Goal: Information Seeking & Learning: Find specific fact

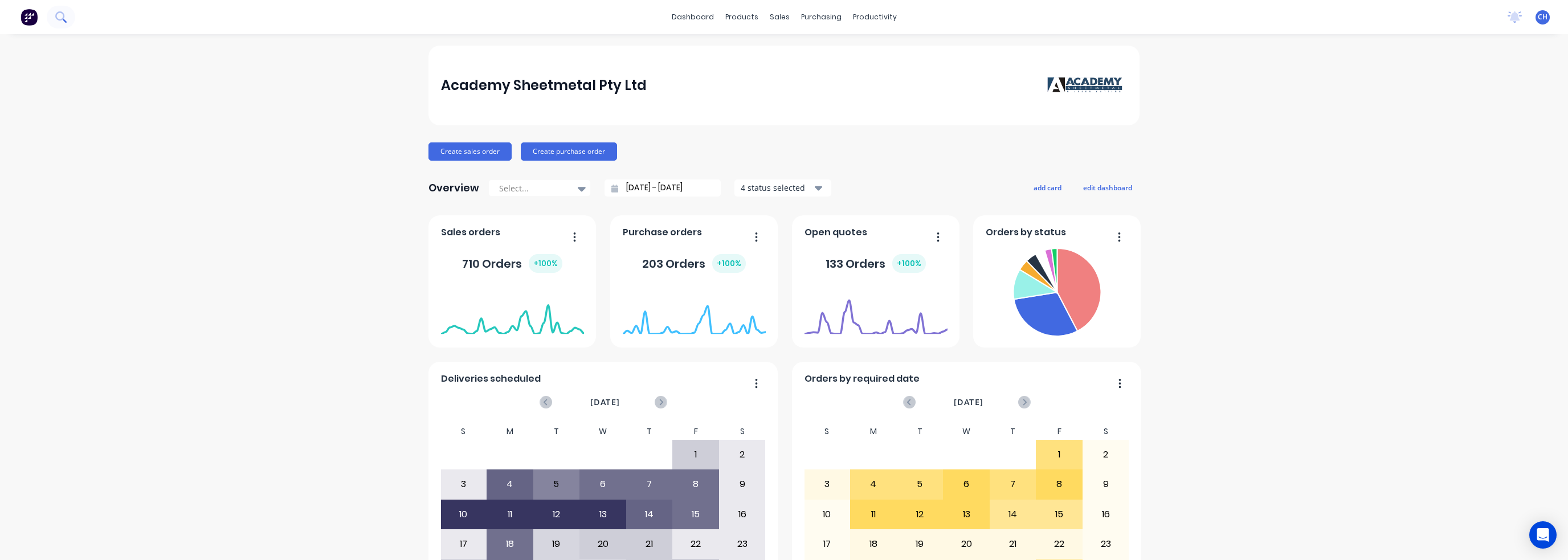
click at [71, 18] on button at bounding box center [61, 16] width 29 height 23
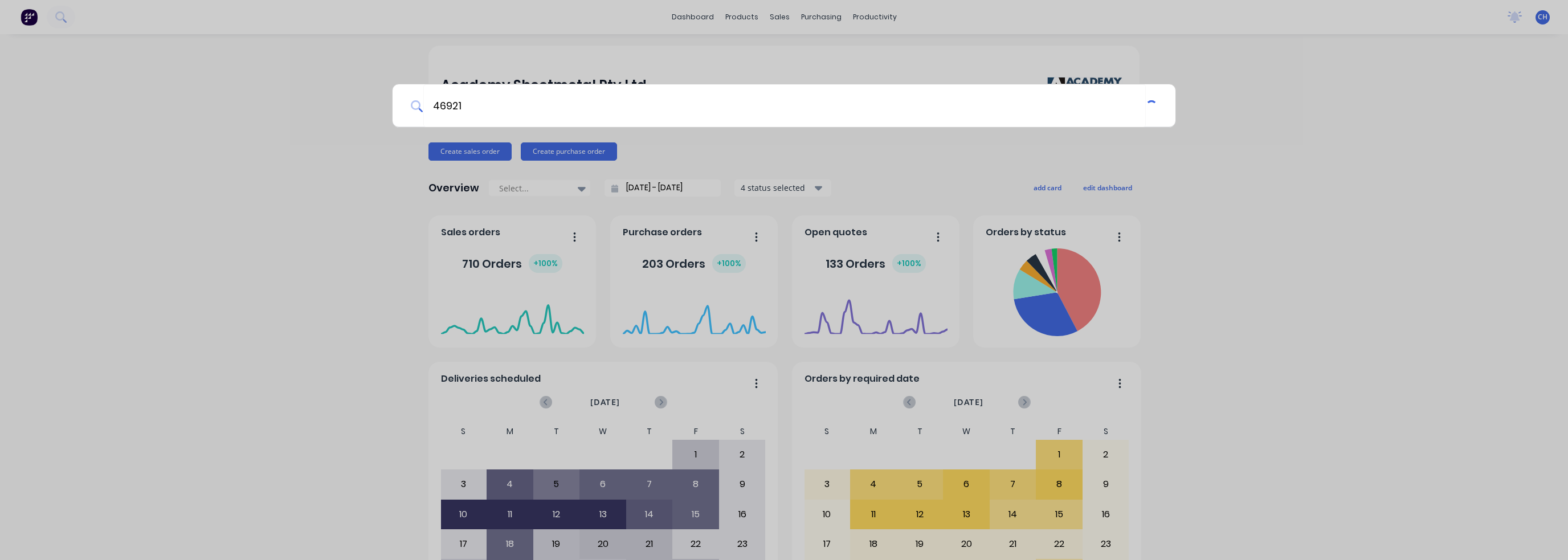
type input "46921"
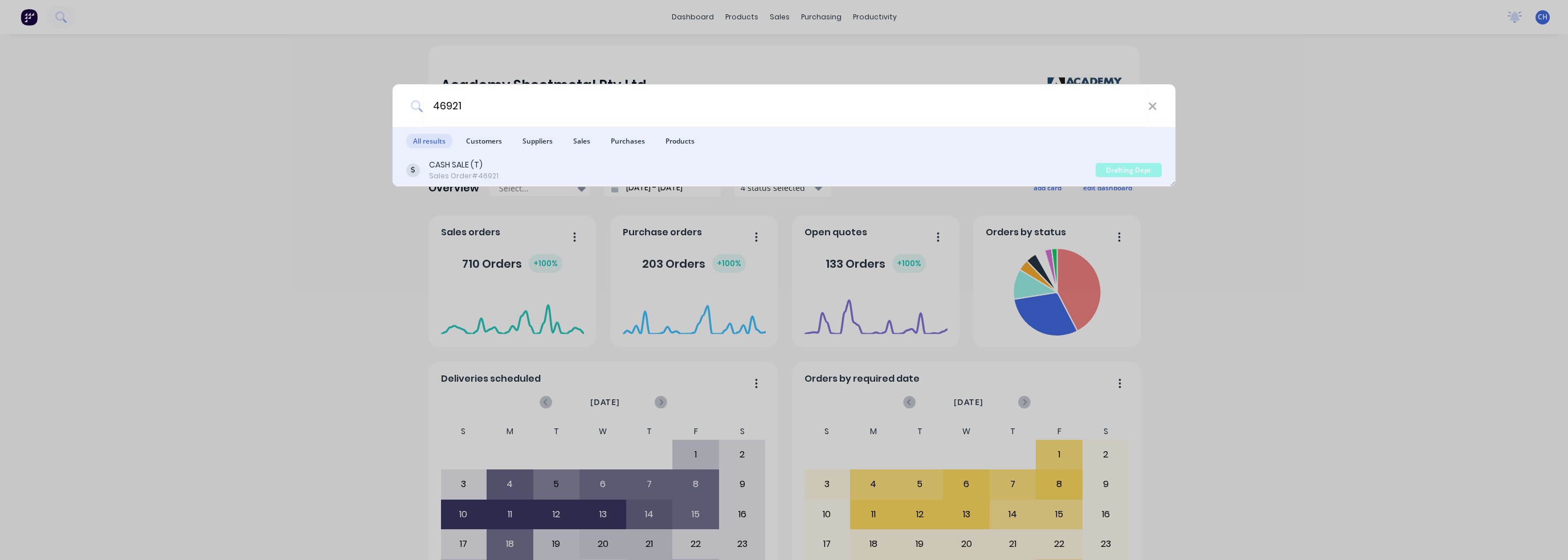
click at [1130, 171] on div "Drafting Dept" at bounding box center [1129, 170] width 66 height 14
click at [449, 164] on div "CASH SALE (T)" at bounding box center [464, 165] width 69 height 12
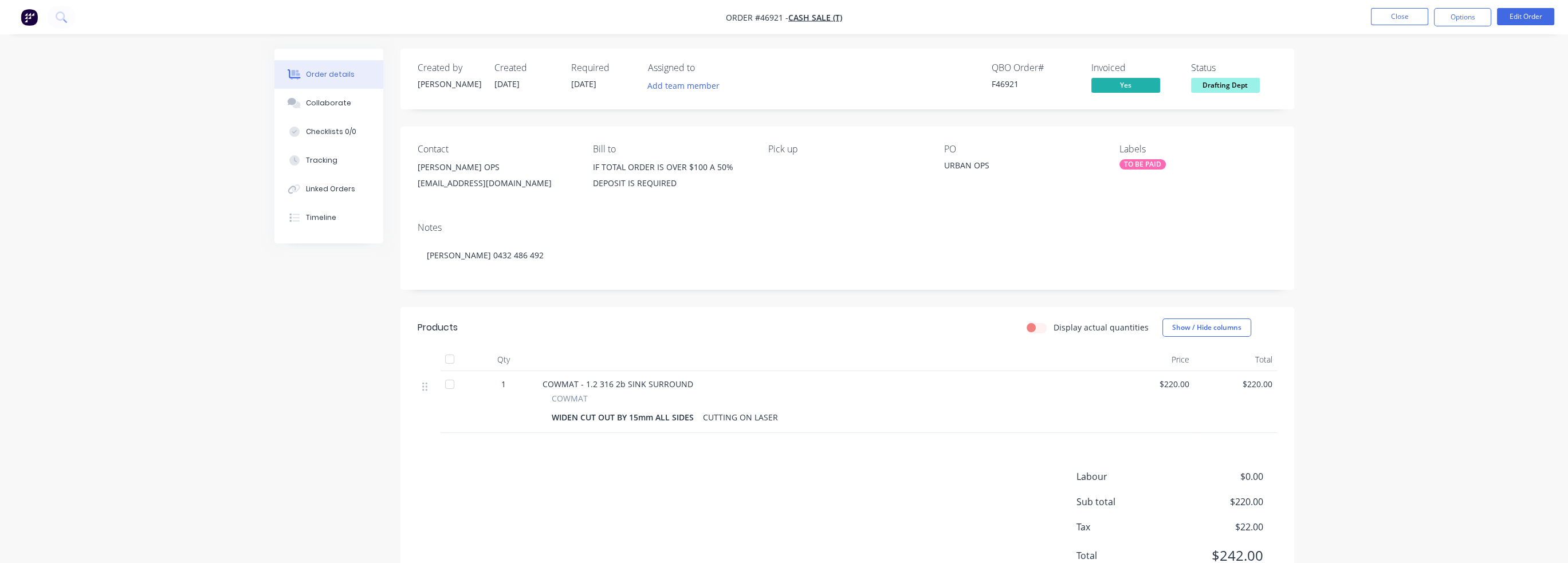
drag, startPoint x: 1235, startPoint y: 97, endPoint x: 1235, endPoint y: 91, distance: 6.0
click at [1234, 92] on div "Created by Kristie Created 13/08/25 Required 14/08/25 Assigned to Add team memb…" at bounding box center [847, 79] width 894 height 61
click at [1236, 90] on span "Drafting Dept" at bounding box center [1225, 84] width 69 height 14
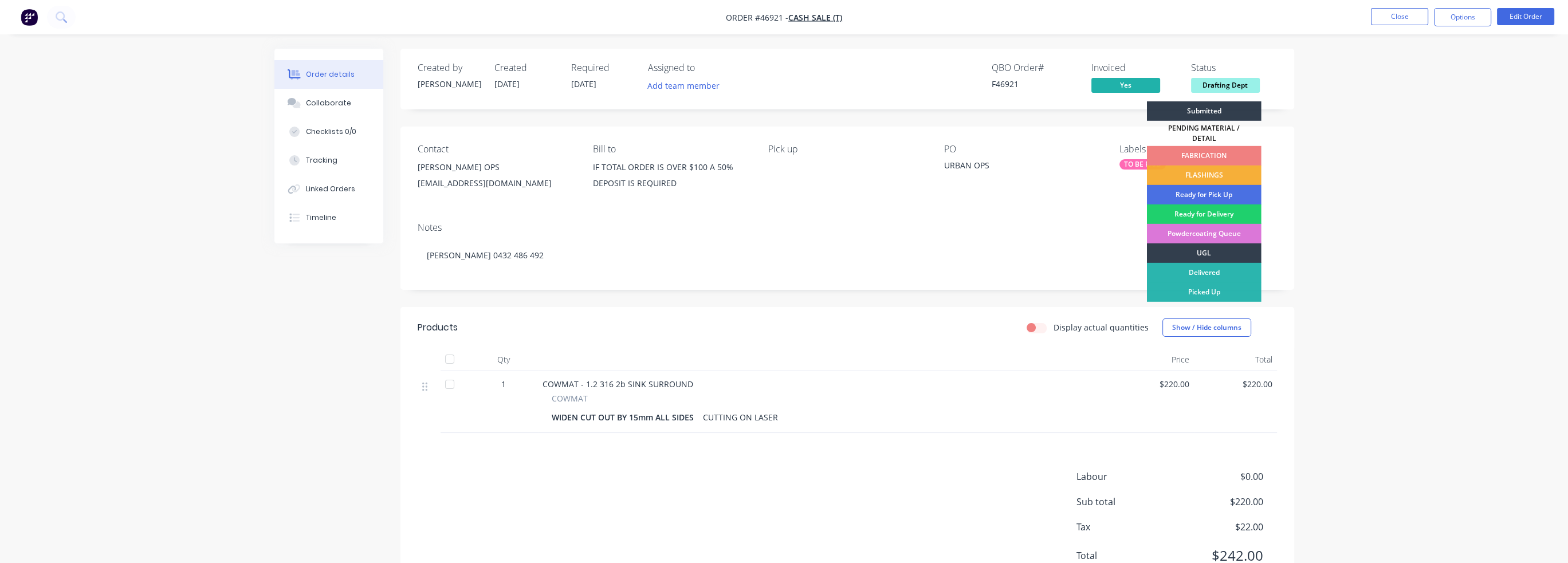
click at [1208, 146] on div "FABRICATION" at bounding box center [1204, 156] width 114 height 20
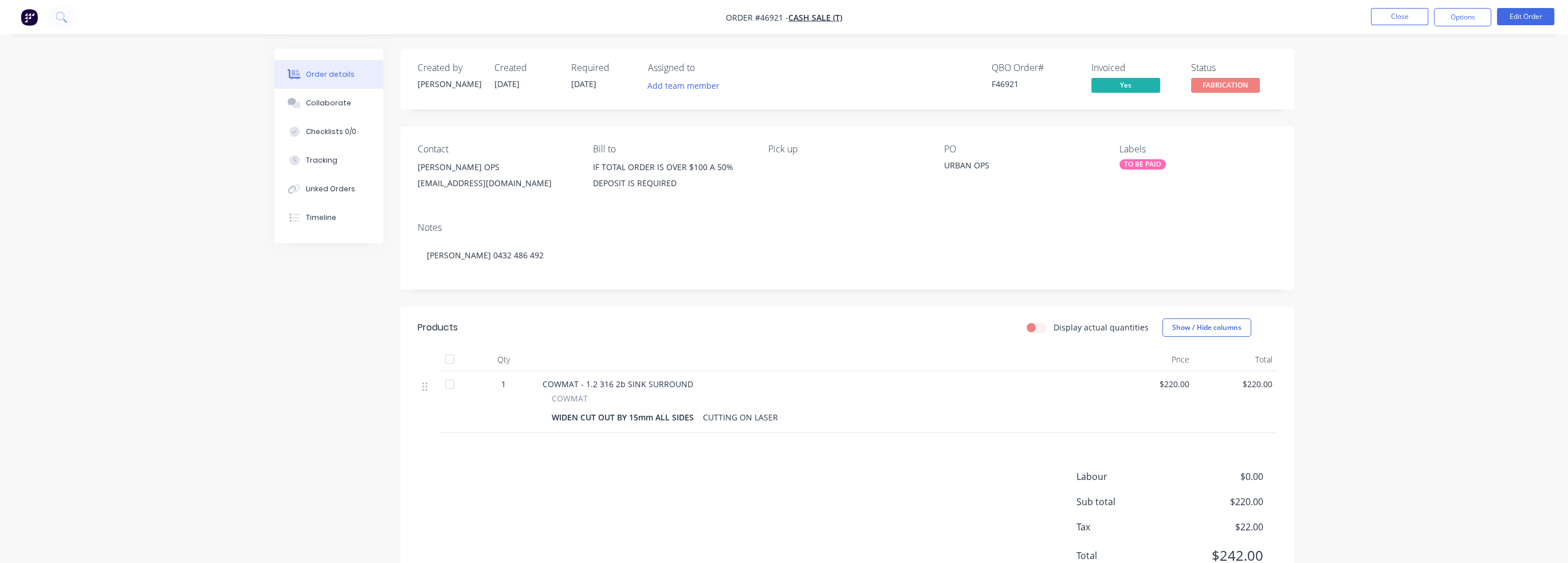
click at [1365, 147] on div "Order details Collaborate Checklists 0/0 Tracking Linked Orders Timeline Order …" at bounding box center [784, 306] width 1568 height 612
click at [1404, 19] on button "Close" at bounding box center [1400, 17] width 58 height 17
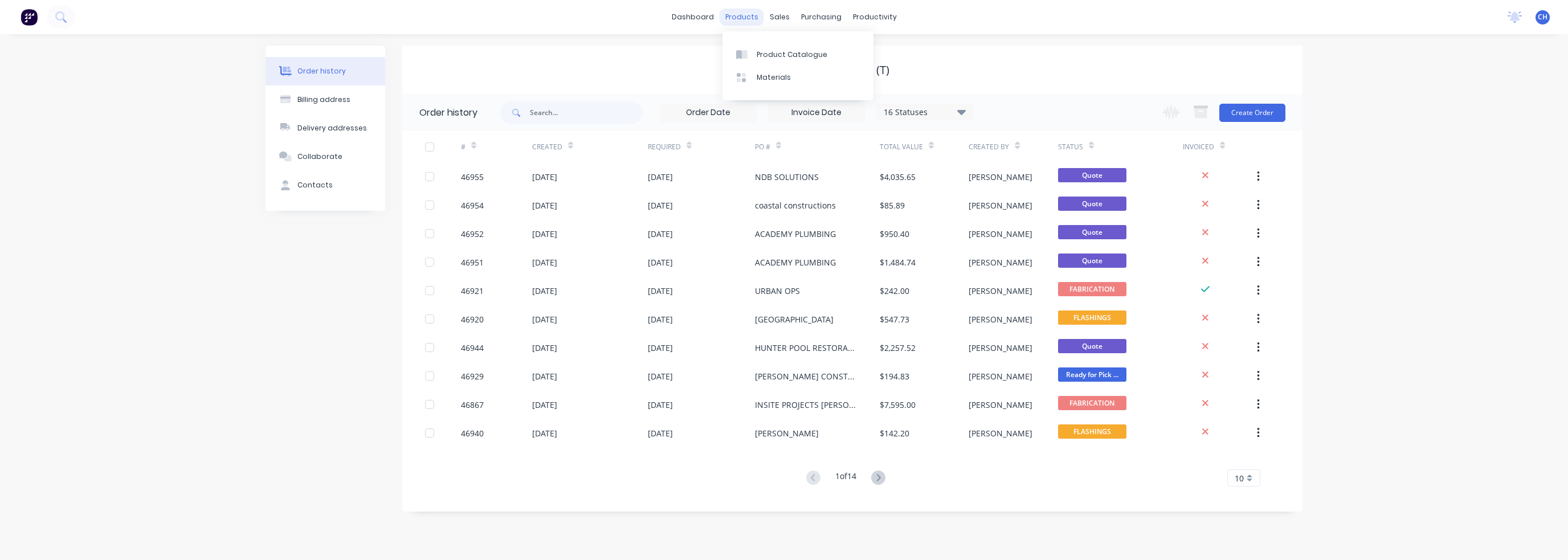
click at [731, 21] on div "products" at bounding box center [741, 17] width 44 height 17
click at [780, 18] on div "sales" at bounding box center [779, 17] width 31 height 17
click at [61, 236] on div "Order history Billing address Delivery addresses Collaborate Contacts CASH SALE…" at bounding box center [784, 297] width 1568 height 526
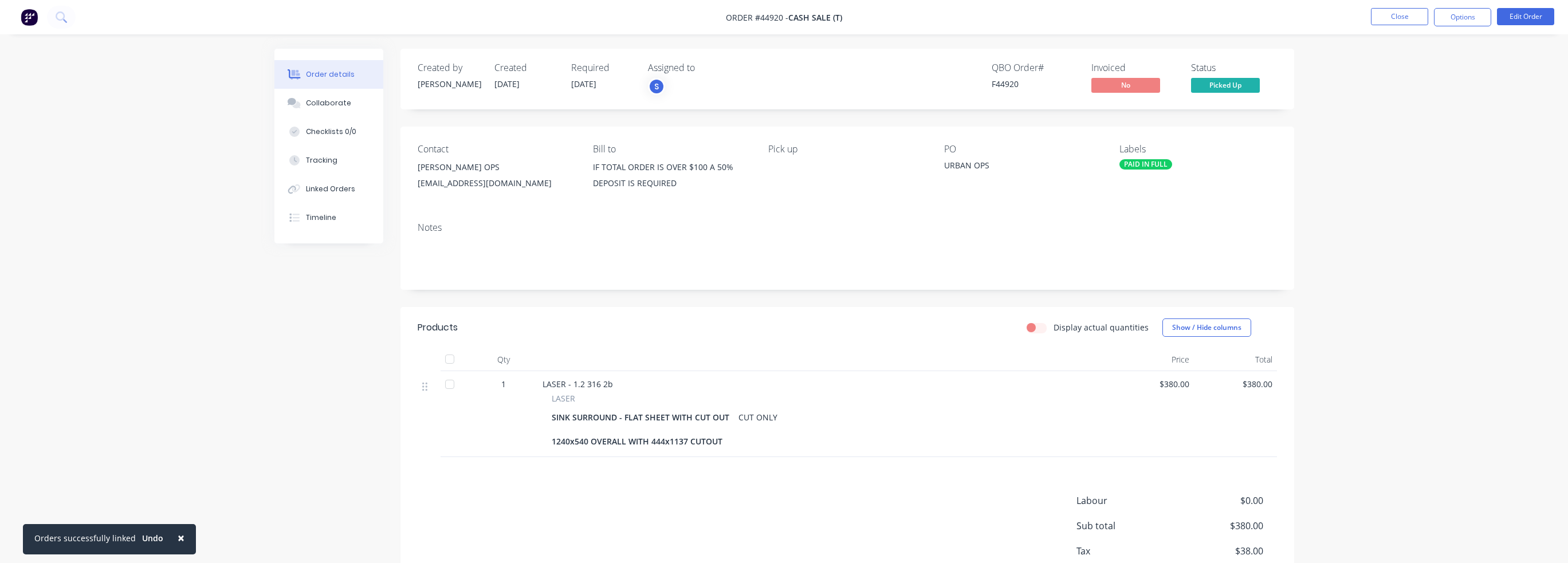
scroll to position [85, 0]
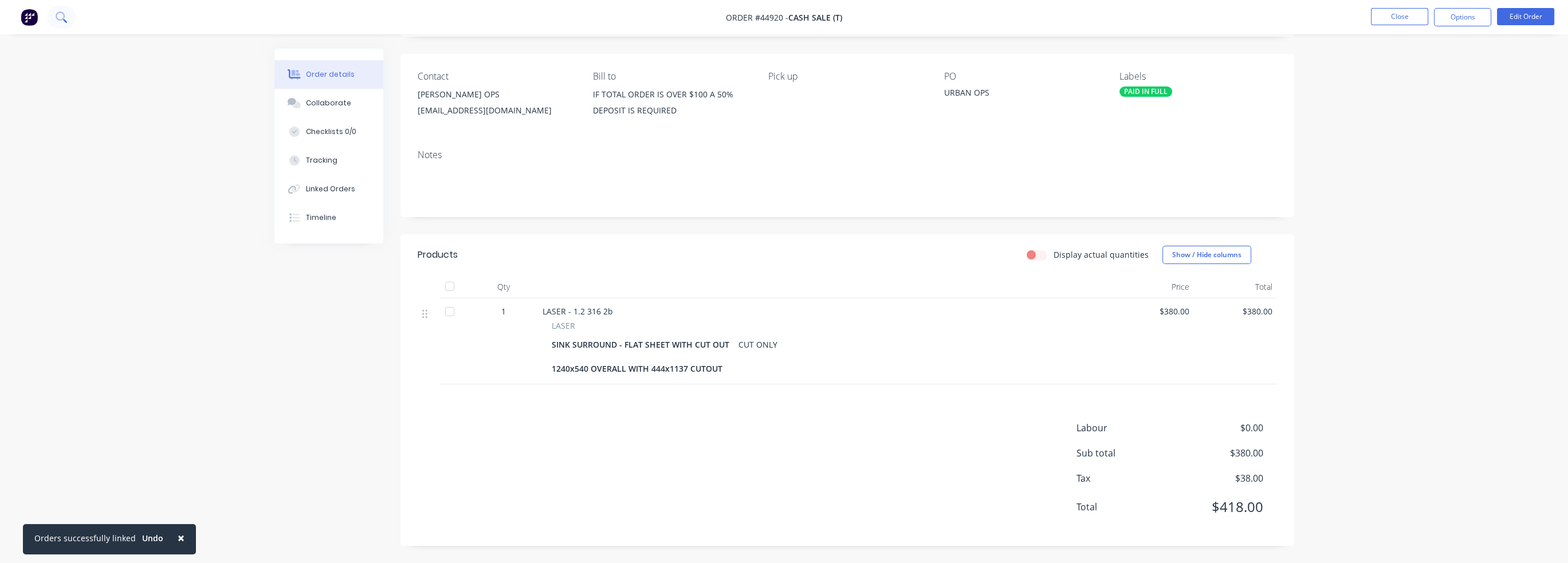
click at [68, 10] on button at bounding box center [61, 17] width 29 height 23
click at [1405, 17] on button "Close" at bounding box center [1400, 17] width 58 height 17
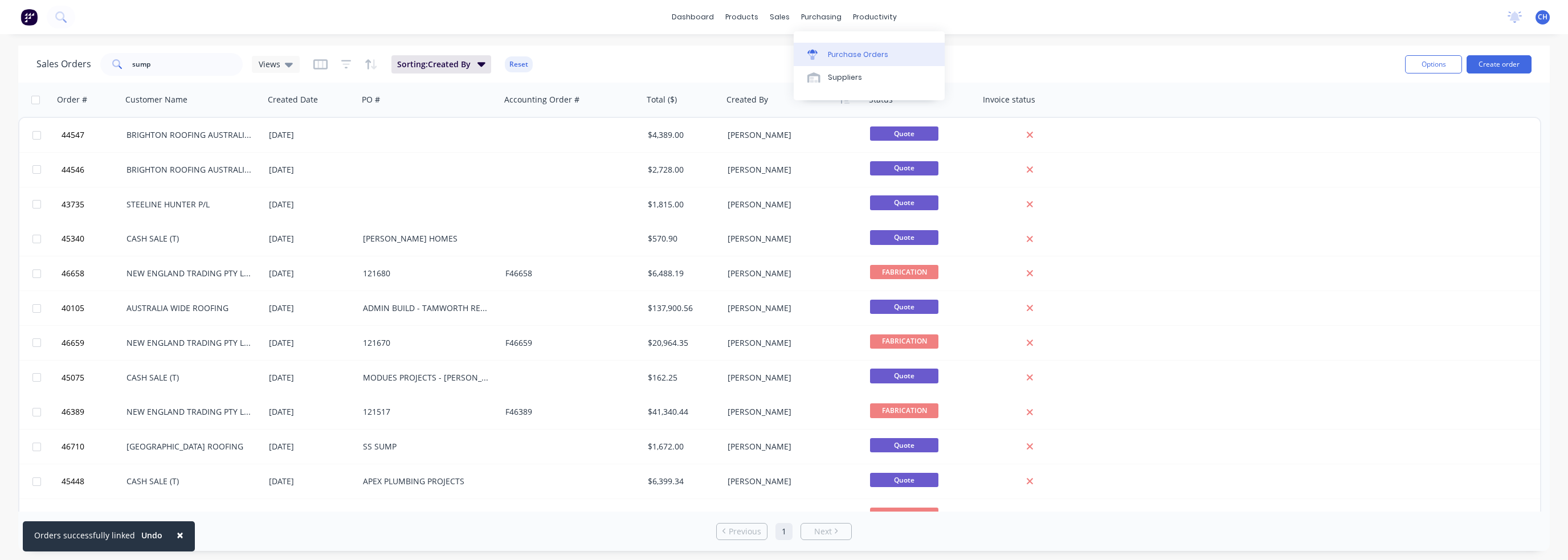
click at [849, 58] on div "Purchase Orders" at bounding box center [858, 54] width 60 height 10
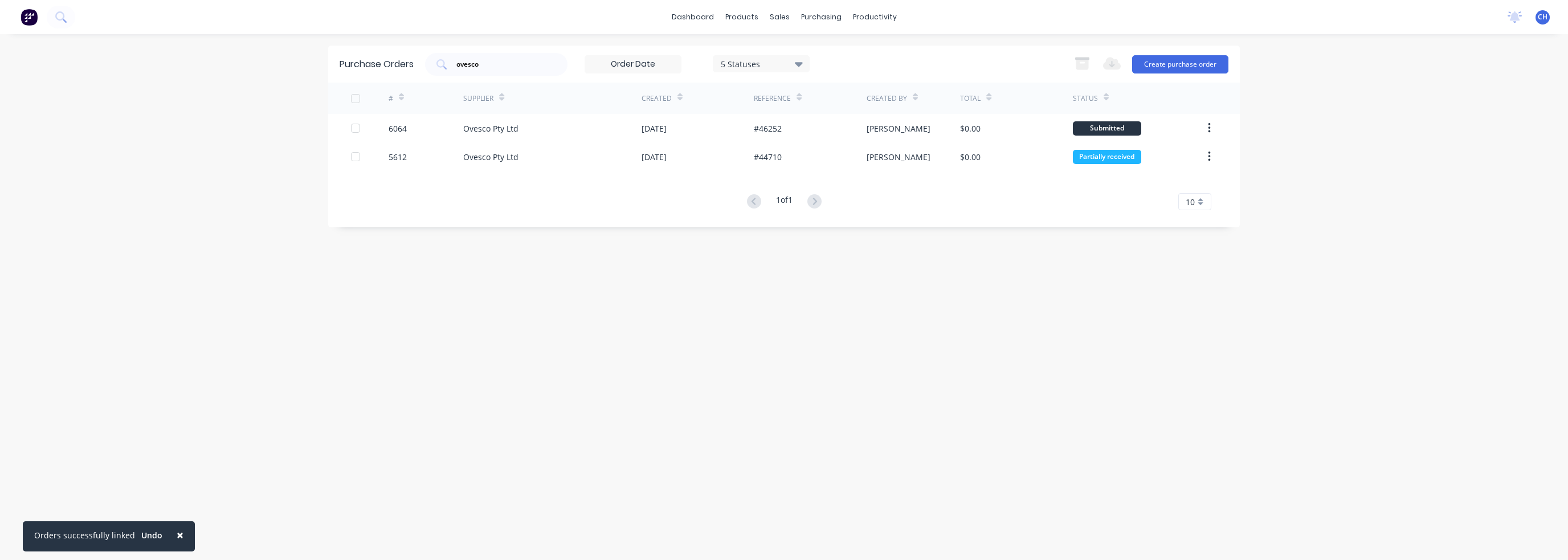
click at [89, 18] on div "dashboard products sales purchasing productivity dashboard products Product Cat…" at bounding box center [784, 17] width 1568 height 34
drag, startPoint x: 85, startPoint y: 23, endPoint x: 76, endPoint y: 25, distance: 9.2
click at [76, 25] on div "dashboard products sales purchasing productivity dashboard products Product Cat…" at bounding box center [784, 17] width 1568 height 34
click at [63, 23] on icon at bounding box center [61, 17] width 11 height 11
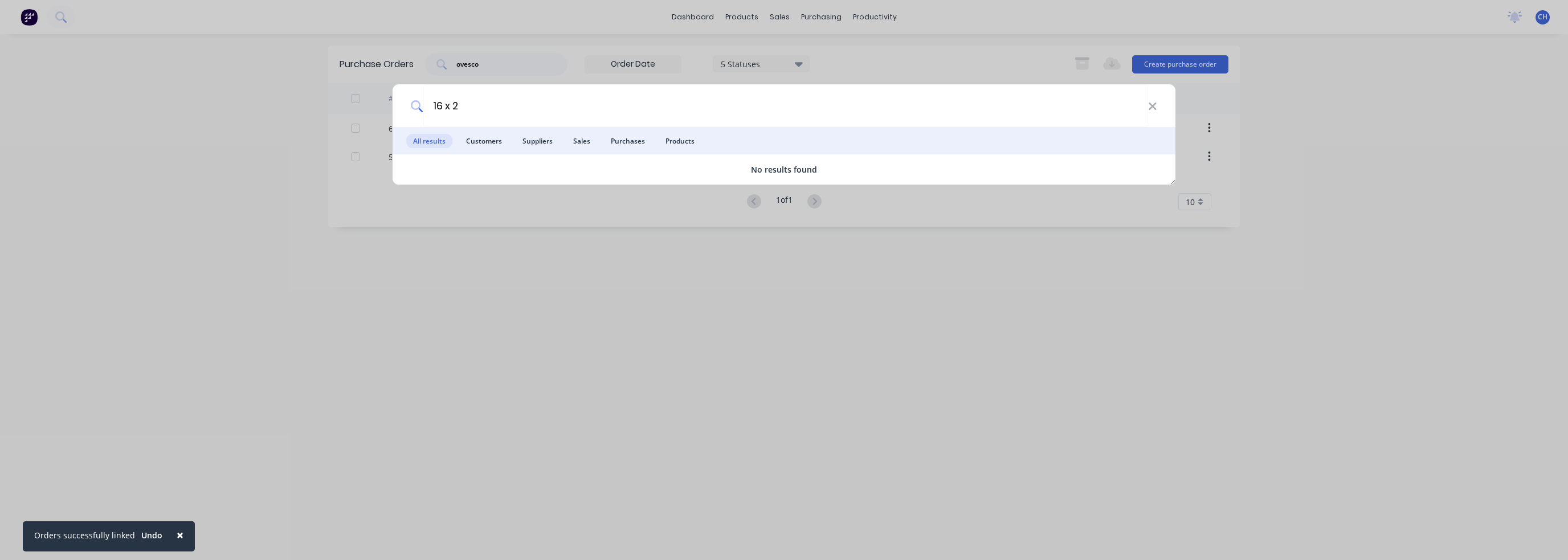
drag, startPoint x: 464, startPoint y: 108, endPoint x: 422, endPoint y: 107, distance: 42.0
click at [422, 107] on div "16 x 2" at bounding box center [784, 106] width 783 height 43
click at [435, 100] on input "16 x 2" at bounding box center [785, 106] width 725 height 43
drag, startPoint x: 444, startPoint y: 100, endPoint x: 388, endPoint y: 94, distance: 56.3
click at [390, 94] on div "od16 All results Customers Suppliers Sales Purchases Products No results found" at bounding box center [784, 280] width 1568 height 560
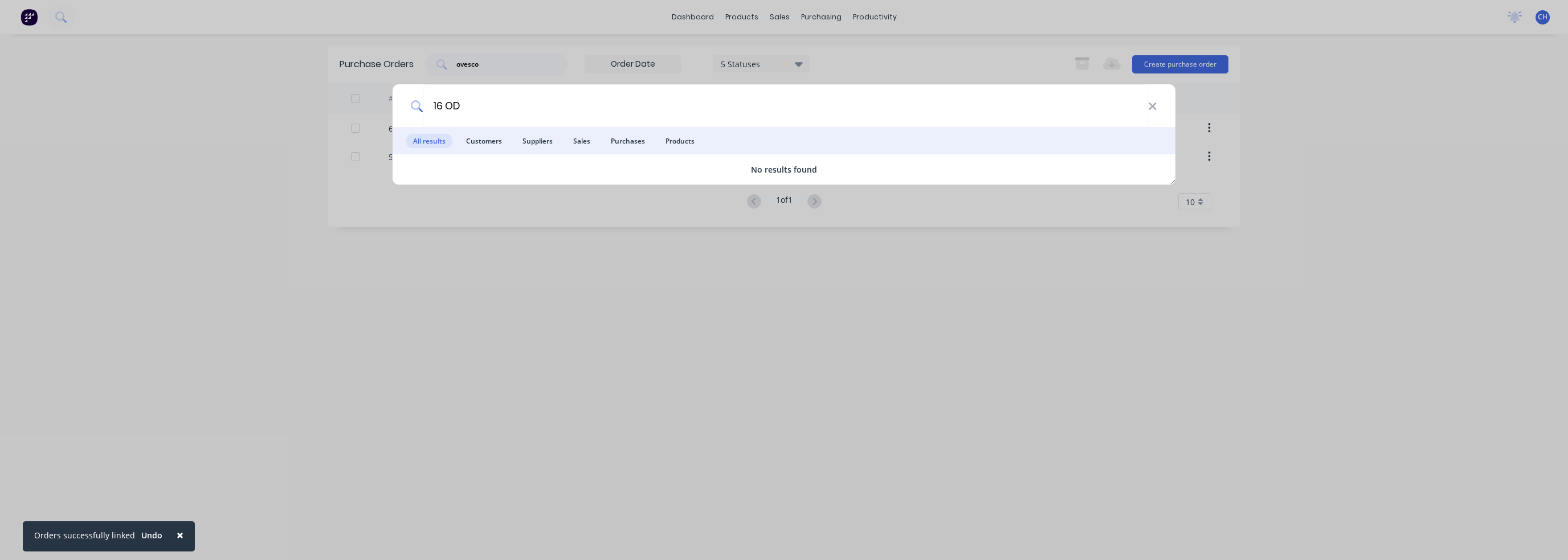
drag, startPoint x: 482, startPoint y: 102, endPoint x: 373, endPoint y: 107, distance: 109.1
click at [374, 102] on div "16 OD All results Customers Suppliers Sales Purchases Products No results found" at bounding box center [784, 280] width 1568 height 560
type input "pipe"
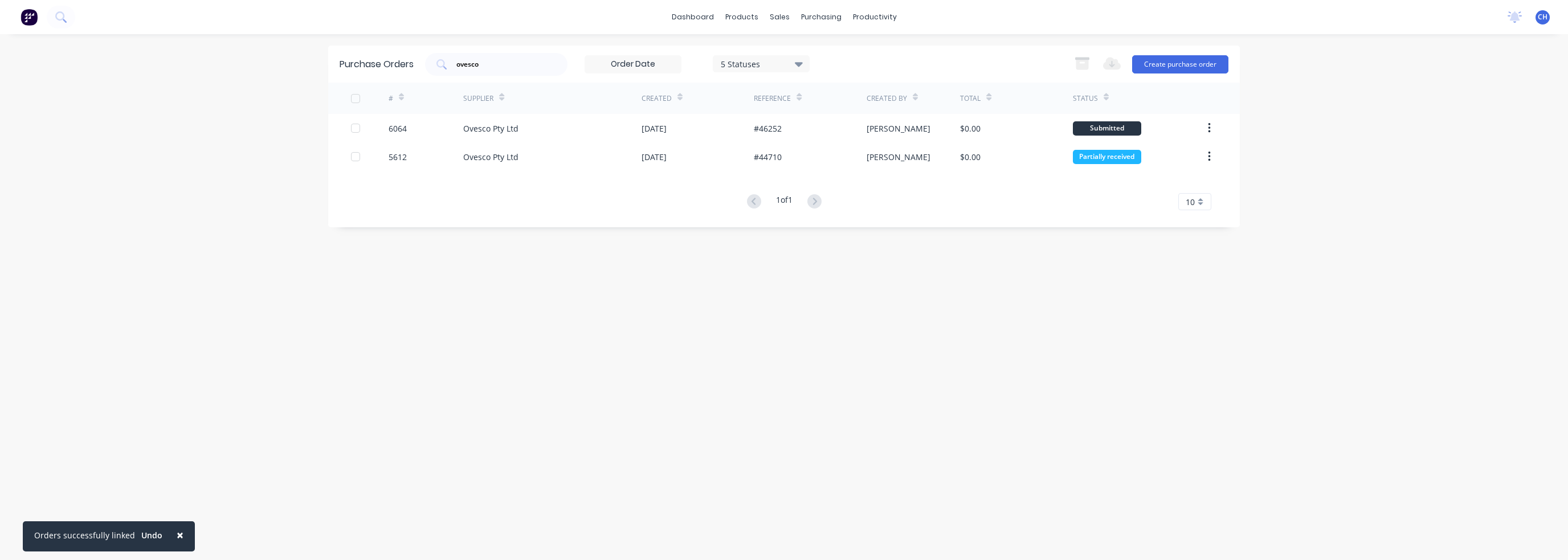
click at [609, 467] on div "Purchase Orders ovesco 5 Statuses 5 Statuses Export to Excel (XLSX) Create purc…" at bounding box center [784, 297] width 912 height 503
drag, startPoint x: 515, startPoint y: 63, endPoint x: 385, endPoint y: 65, distance: 130.0
click at [385, 65] on div "Purchase Orders ovesco 5 Statuses 5 Statuses Export to Excel (XLSX) Create purc…" at bounding box center [784, 64] width 912 height 37
drag, startPoint x: 518, startPoint y: 65, endPoint x: 340, endPoint y: 57, distance: 178.2
click at [340, 57] on div "Purchase Orders pipe 5 Statuses 5 Statuses Export to Excel (XLSX) Create purcha…" at bounding box center [784, 64] width 912 height 37
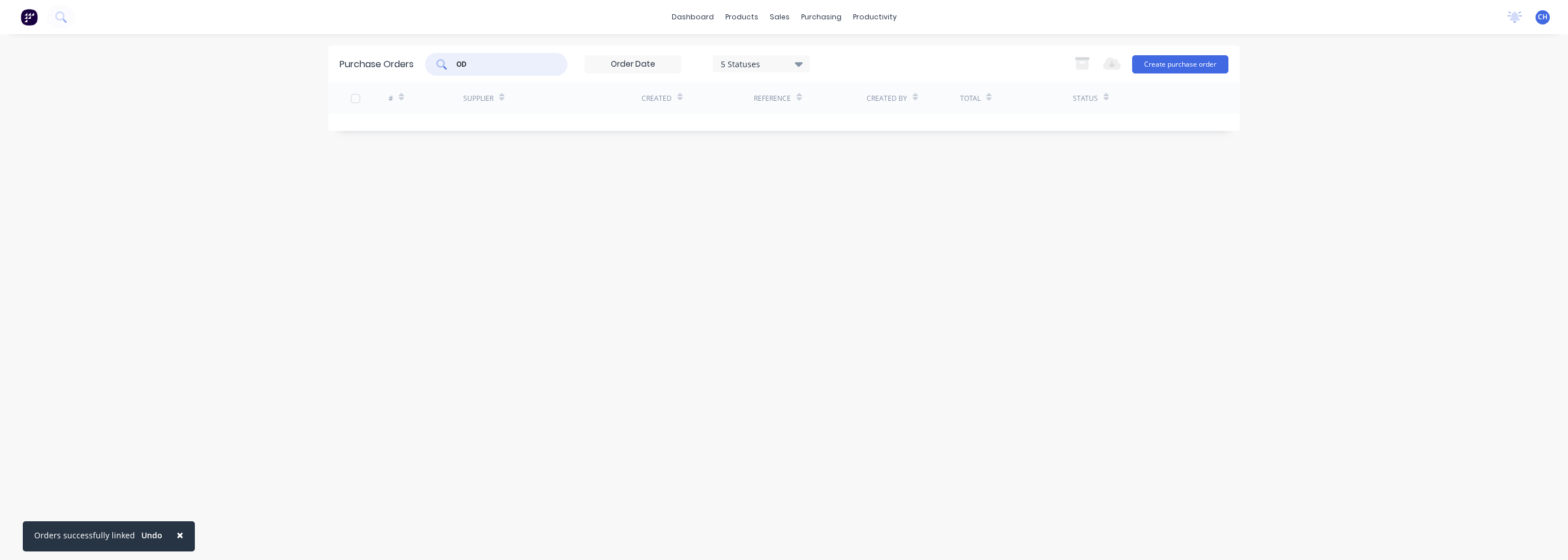
type input "OD"
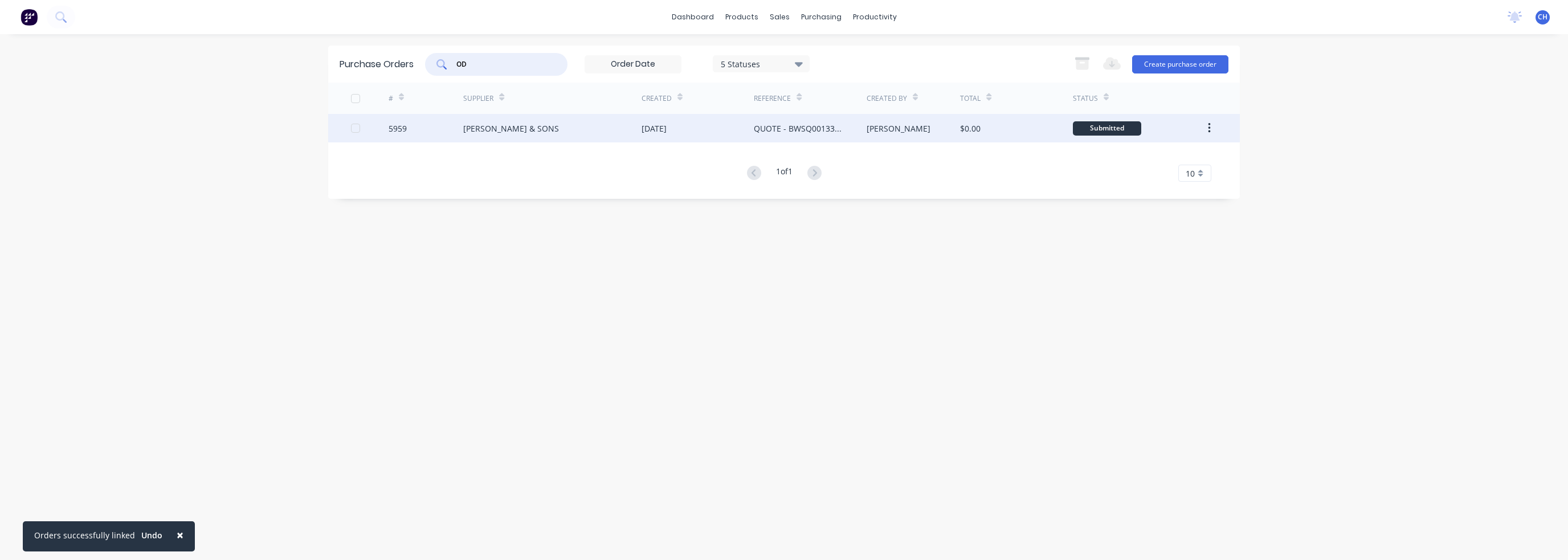
click at [538, 129] on div "[PERSON_NAME] & SONS" at bounding box center [511, 128] width 96 height 12
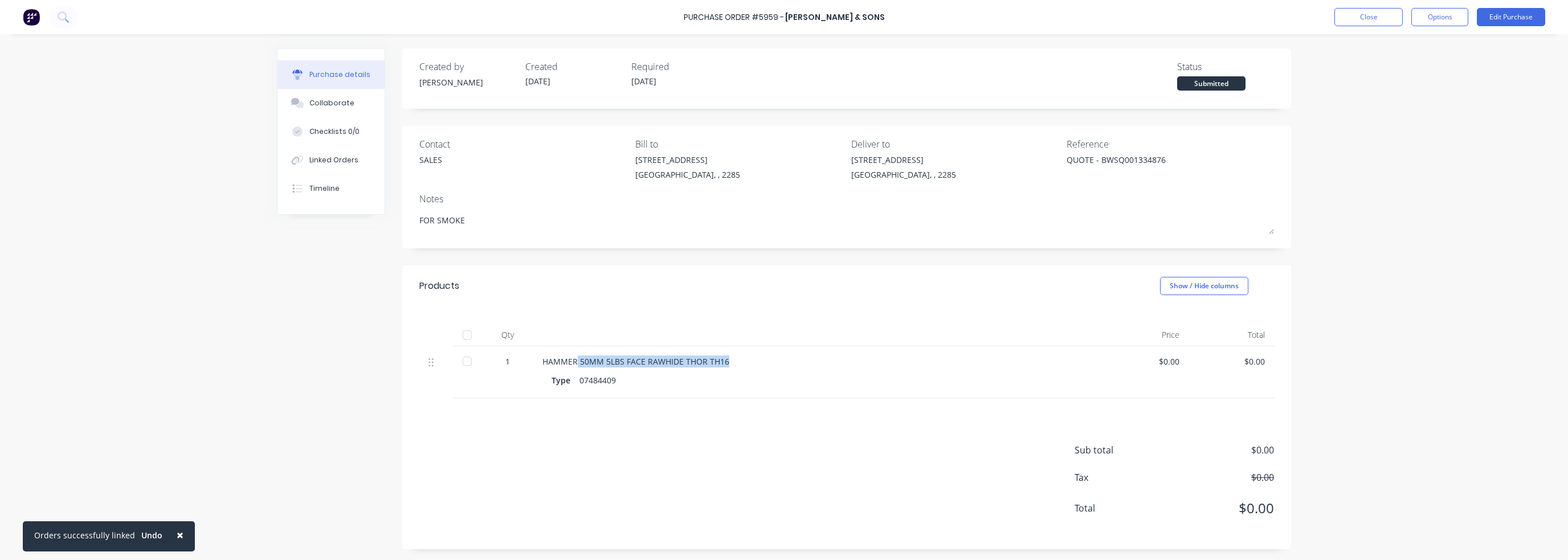
drag, startPoint x: 797, startPoint y: 371, endPoint x: 797, endPoint y: 363, distance: 8.0
click at [797, 363] on div "HAMMER 50MM 5LBS FACE RAWHIDE THOR TH16" at bounding box center [818, 362] width 551 height 12
type textarea "x"
click at [822, 363] on div "HAMMER 50MM 5LBS FACE RAWHIDE THOR TH16" at bounding box center [818, 362] width 551 height 12
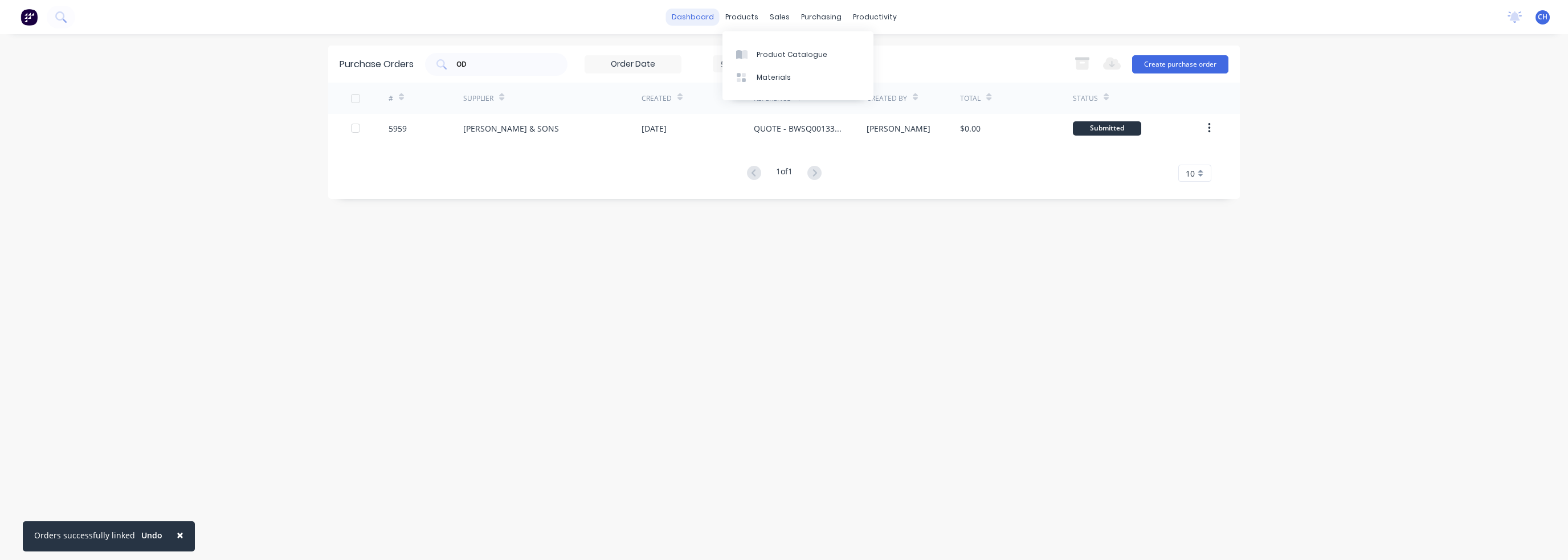
click at [709, 19] on link "dashboard" at bounding box center [693, 17] width 54 height 17
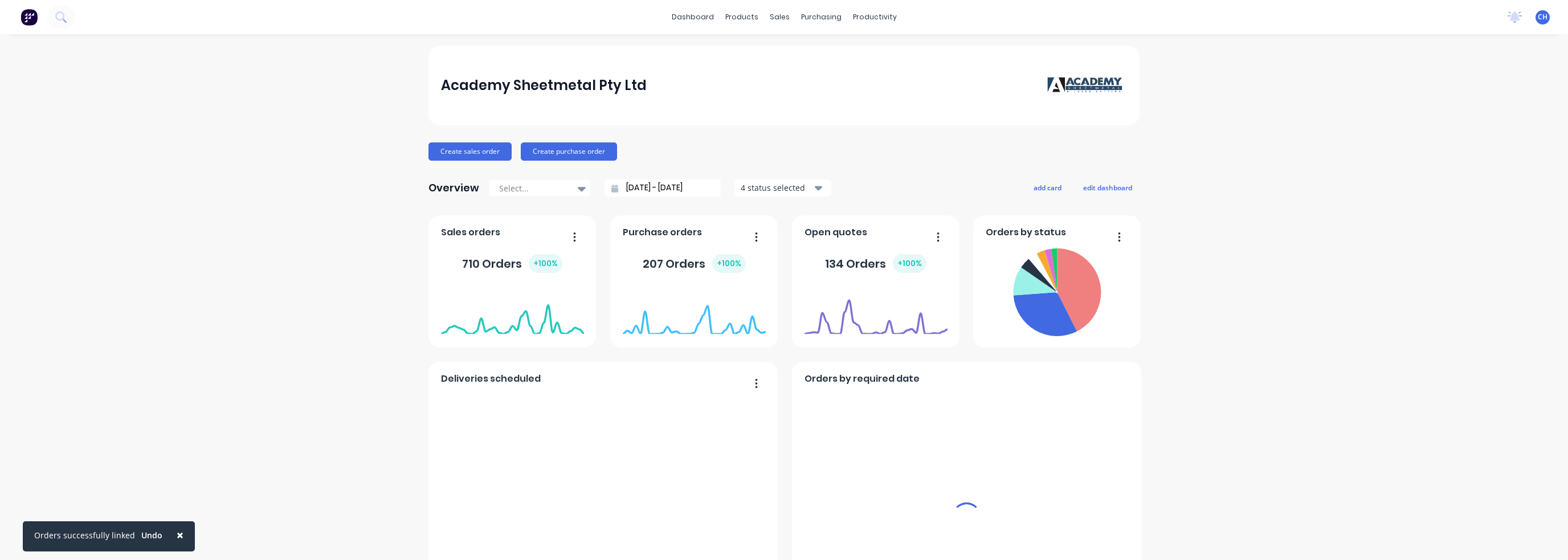
click at [741, 16] on div "products" at bounding box center [741, 17] width 44 height 17
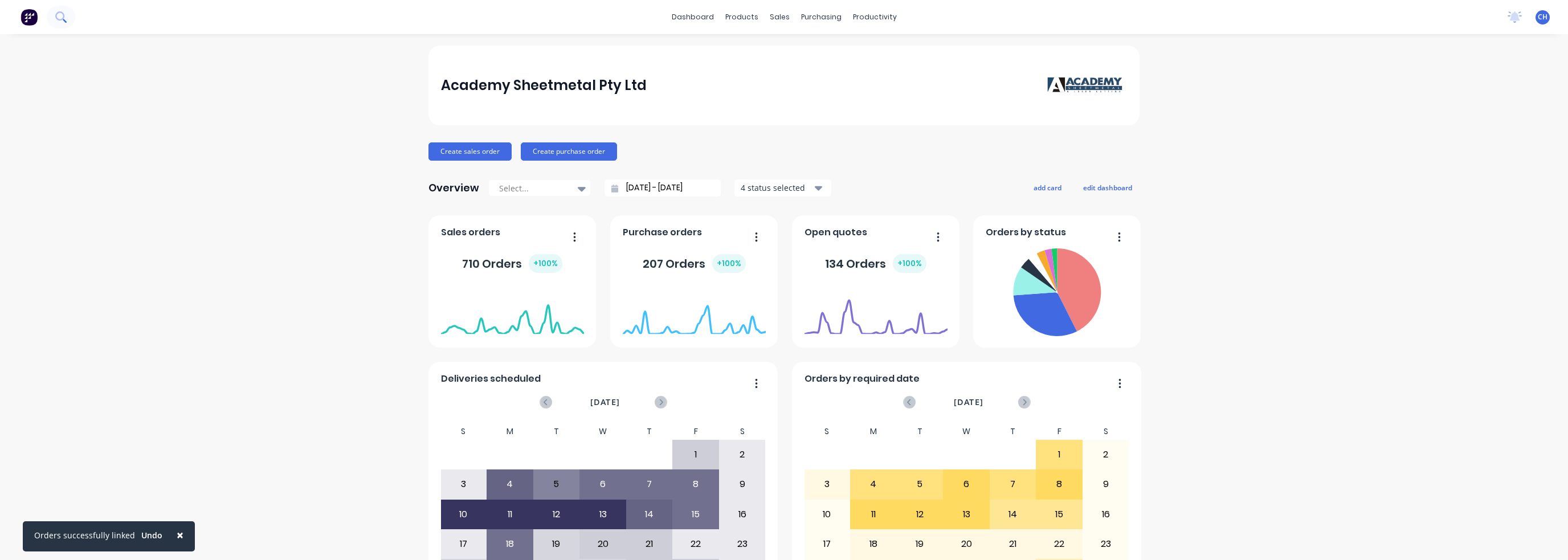
click at [58, 18] on icon at bounding box center [60, 16] width 9 height 9
click at [847, 82] on div "Suppliers" at bounding box center [841, 77] width 34 height 10
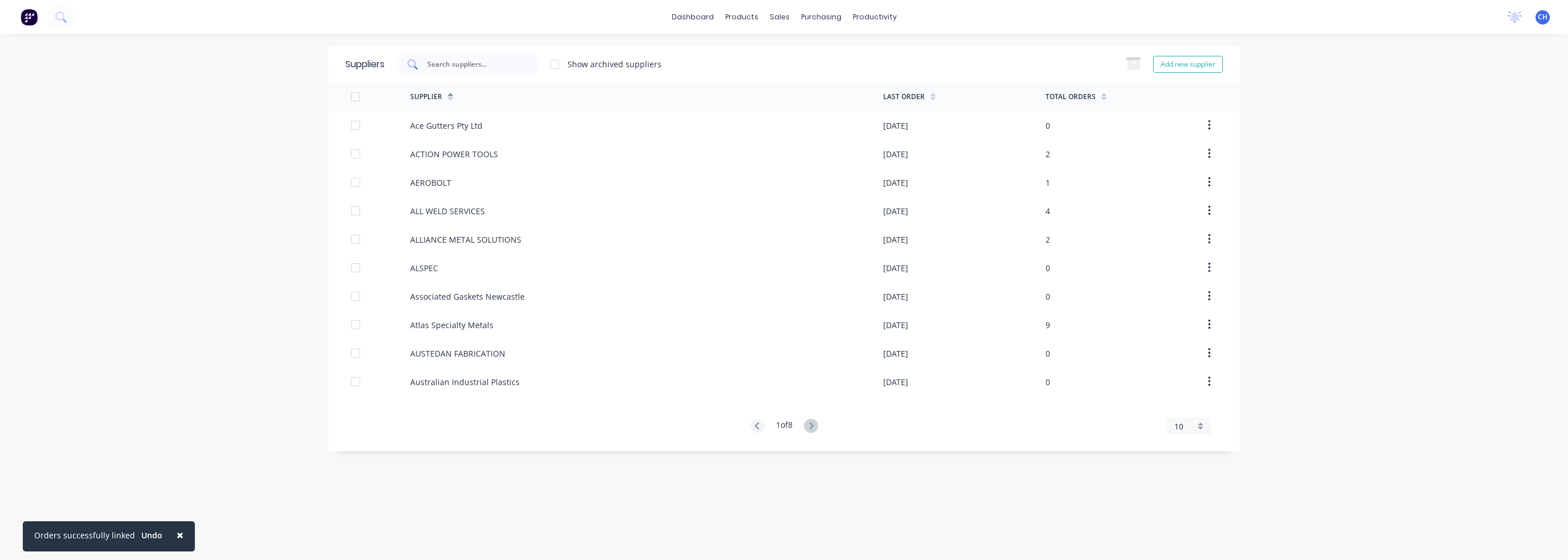
click at [449, 63] on input "text" at bounding box center [473, 64] width 94 height 12
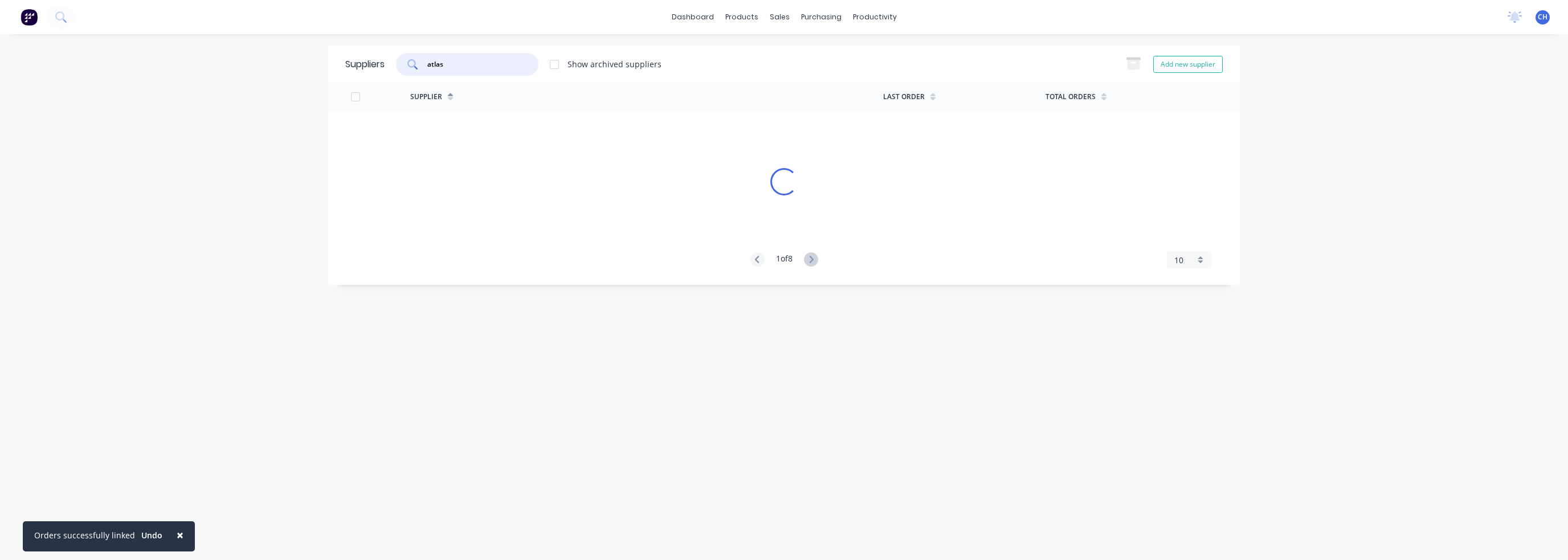
type input "atlas"
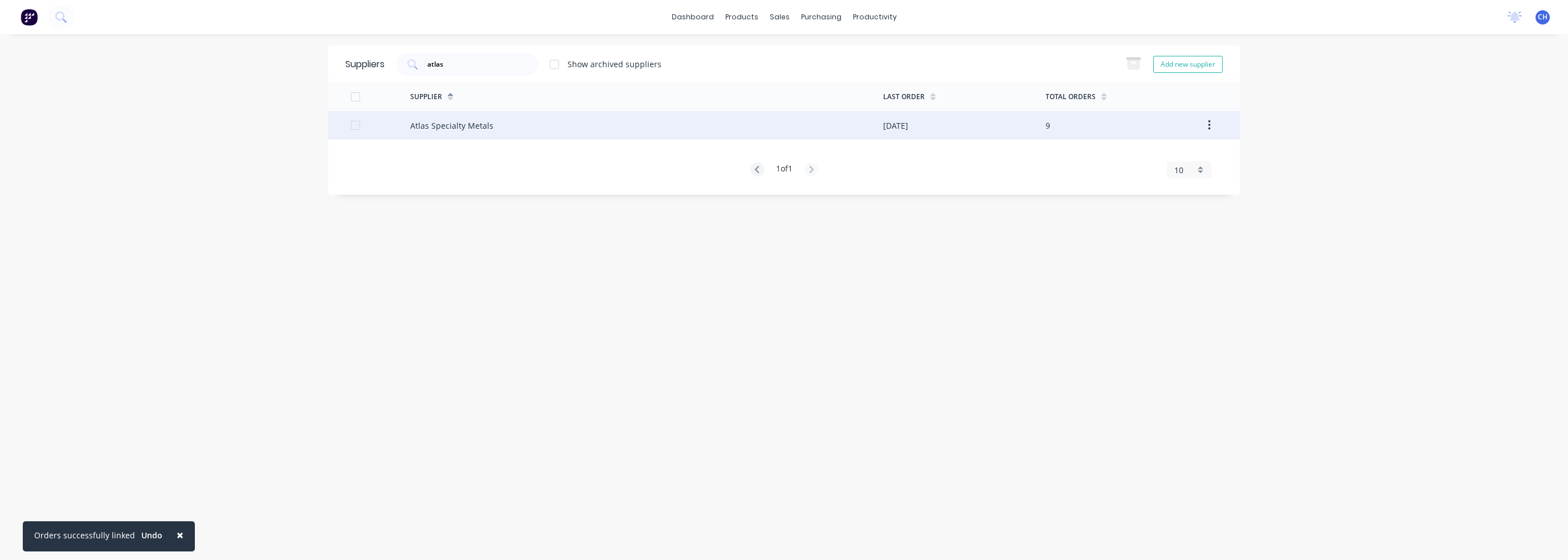
click at [472, 124] on div "Atlas Specialty Metals" at bounding box center [452, 126] width 83 height 12
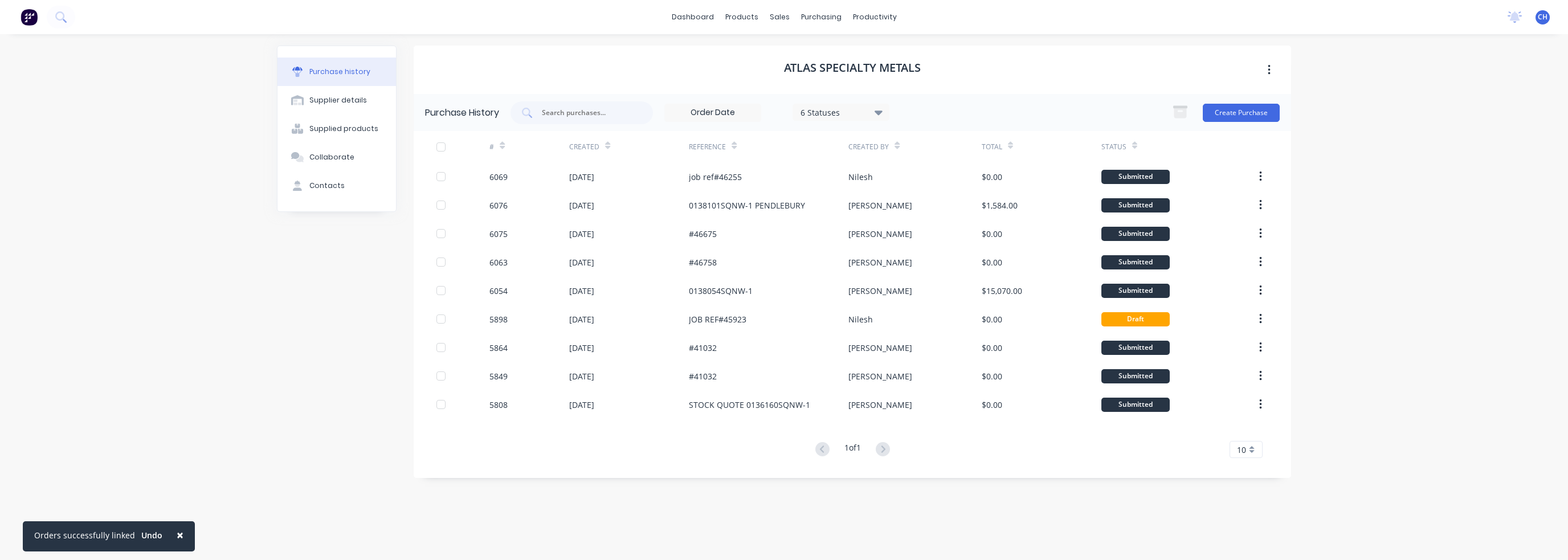
click at [831, 118] on div "6 Statuses" at bounding box center [841, 112] width 97 height 17
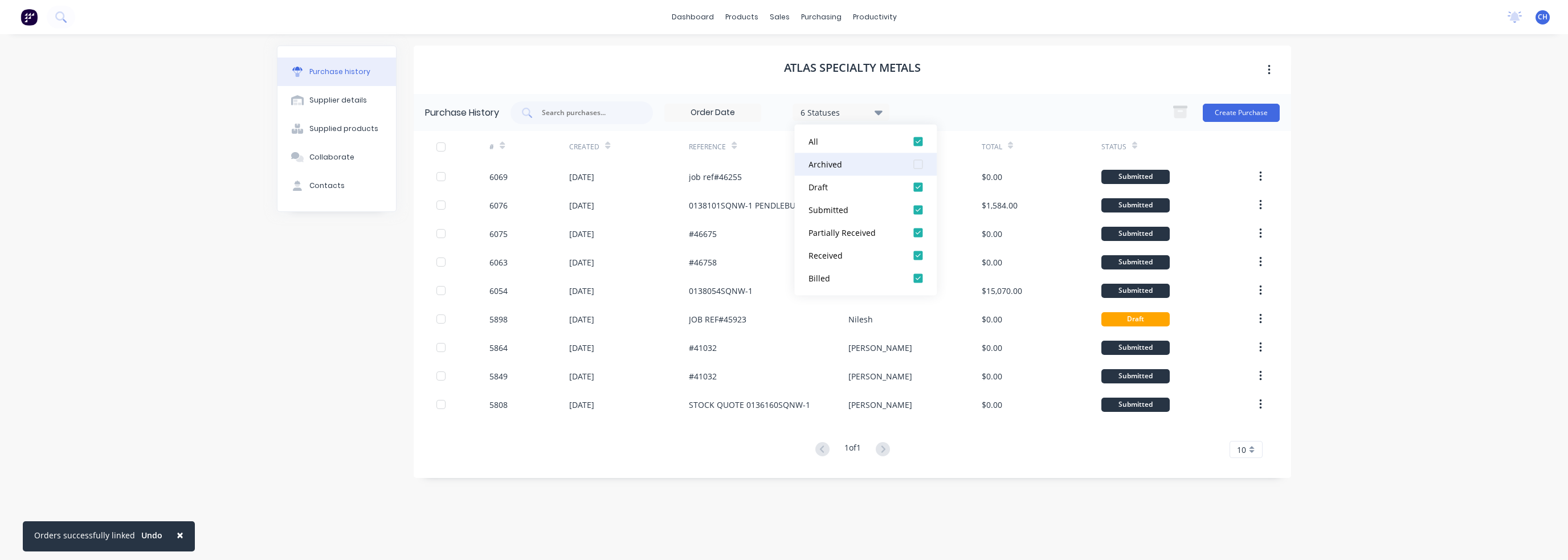
click at [924, 166] on div at bounding box center [917, 164] width 23 height 23
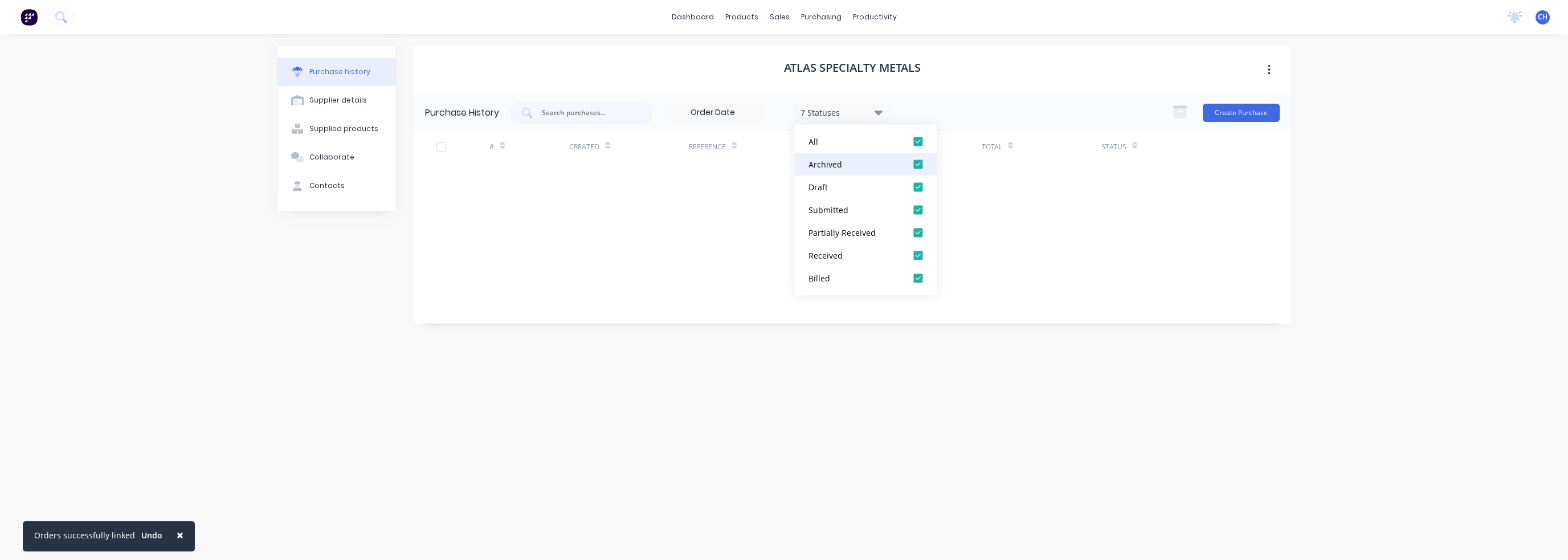
click at [922, 166] on div at bounding box center [917, 164] width 23 height 23
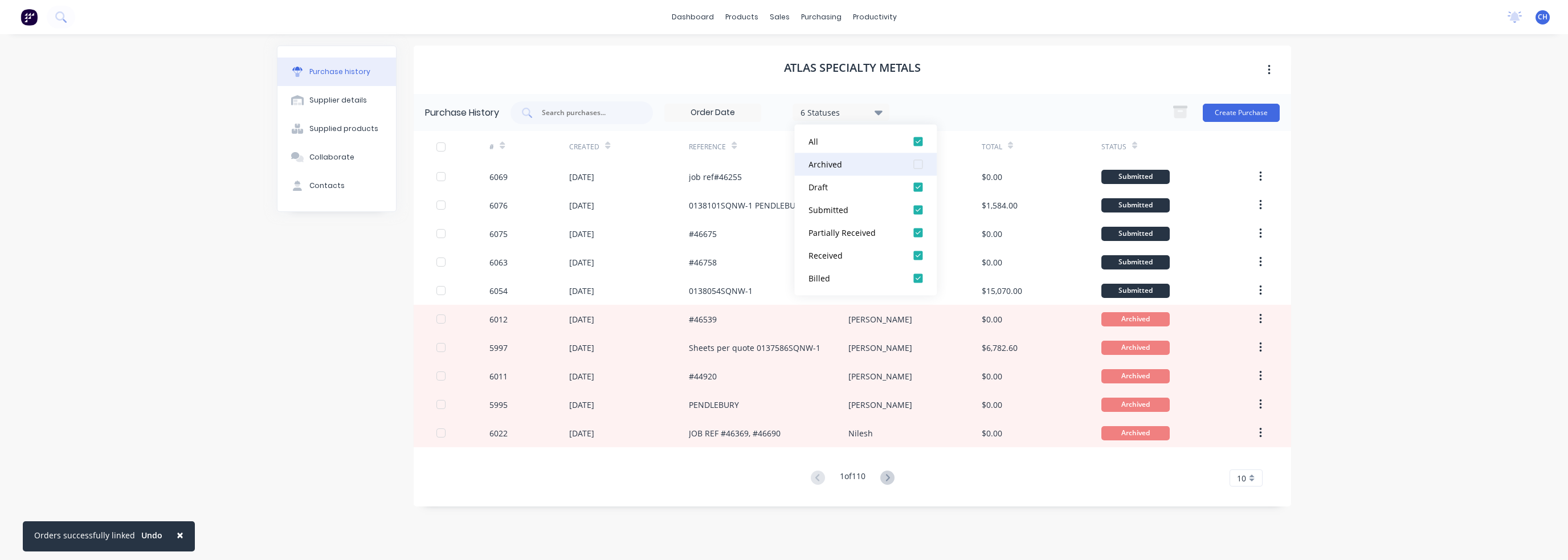
click at [922, 166] on div at bounding box center [917, 164] width 23 height 23
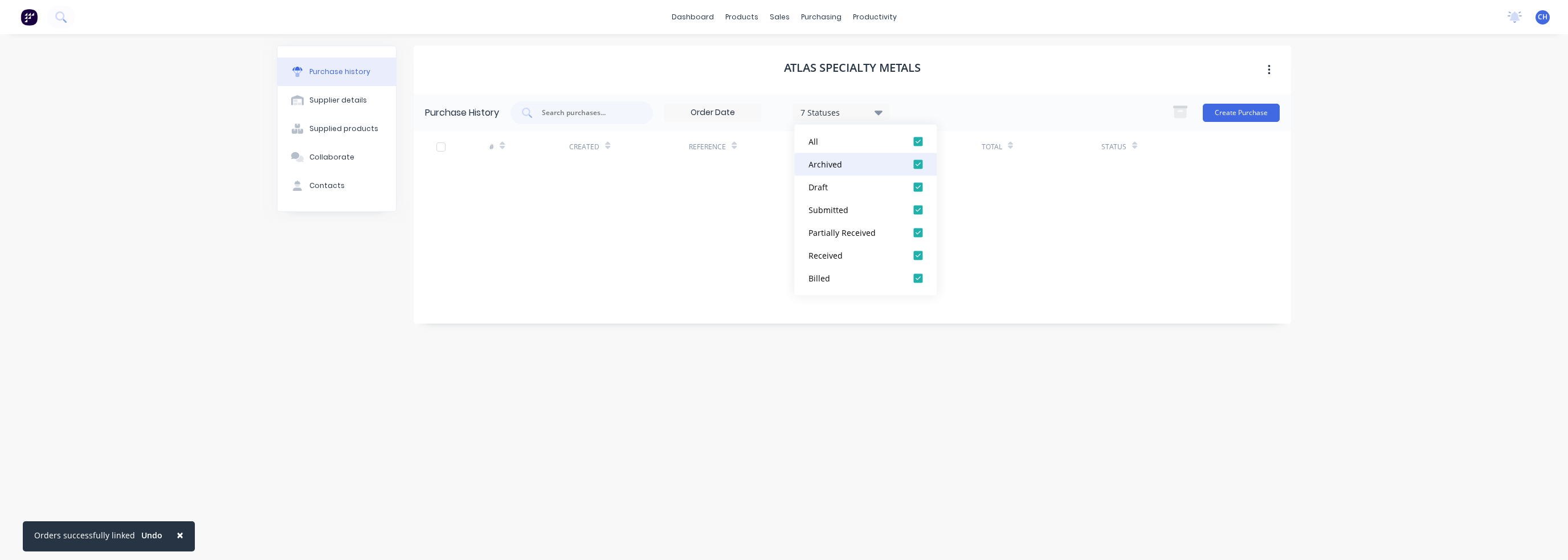
click at [922, 166] on div at bounding box center [917, 164] width 23 height 23
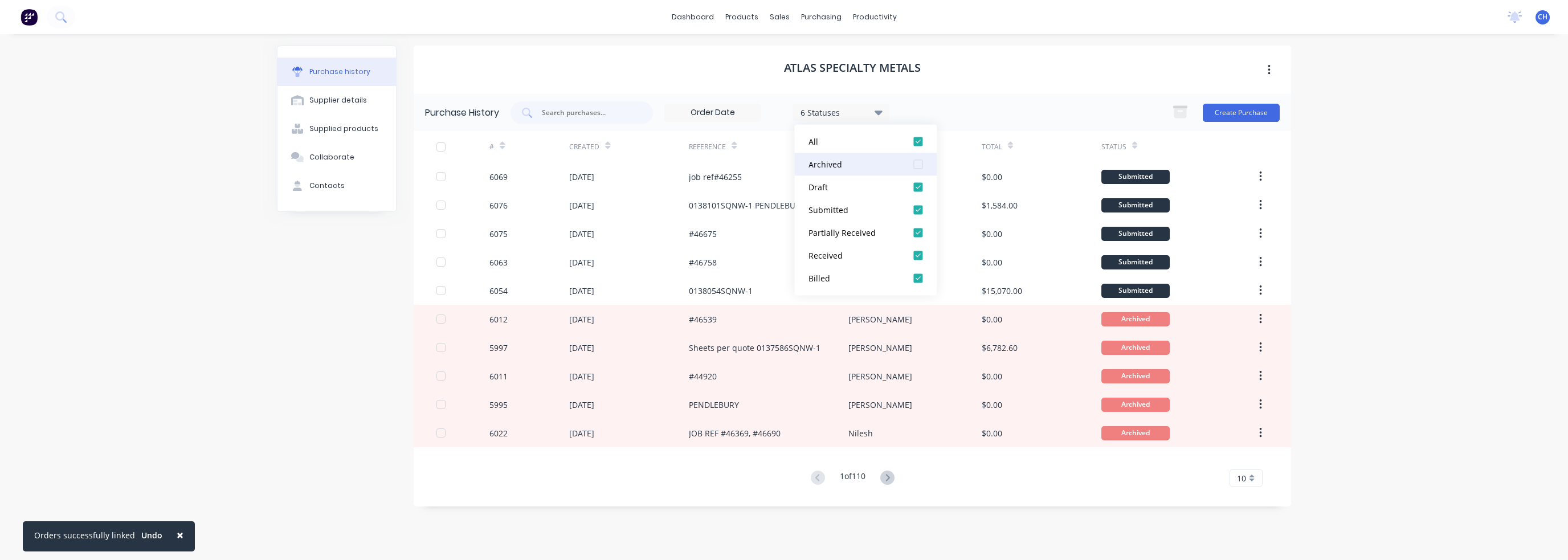
click at [921, 165] on div at bounding box center [917, 164] width 23 height 23
click at [1387, 172] on div "× Orders successfully linked Undo dashboard products sales purchasing productiv…" at bounding box center [784, 280] width 1568 height 560
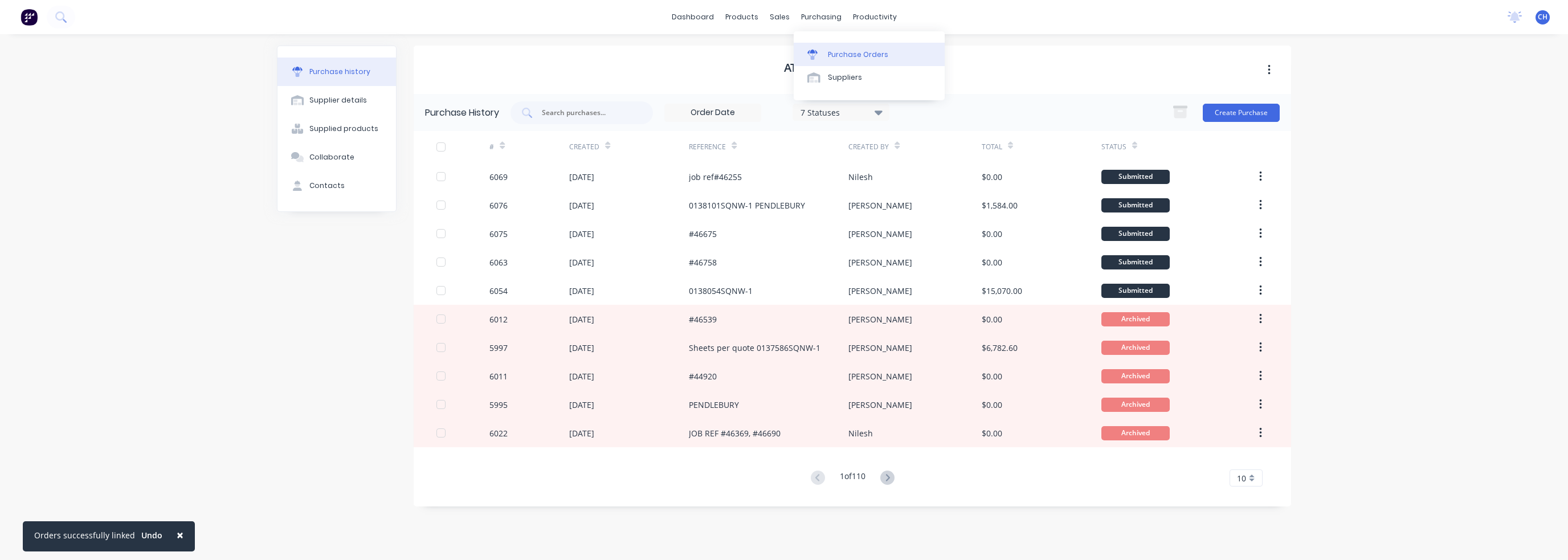
click at [834, 56] on div "Purchase Orders" at bounding box center [858, 54] width 60 height 10
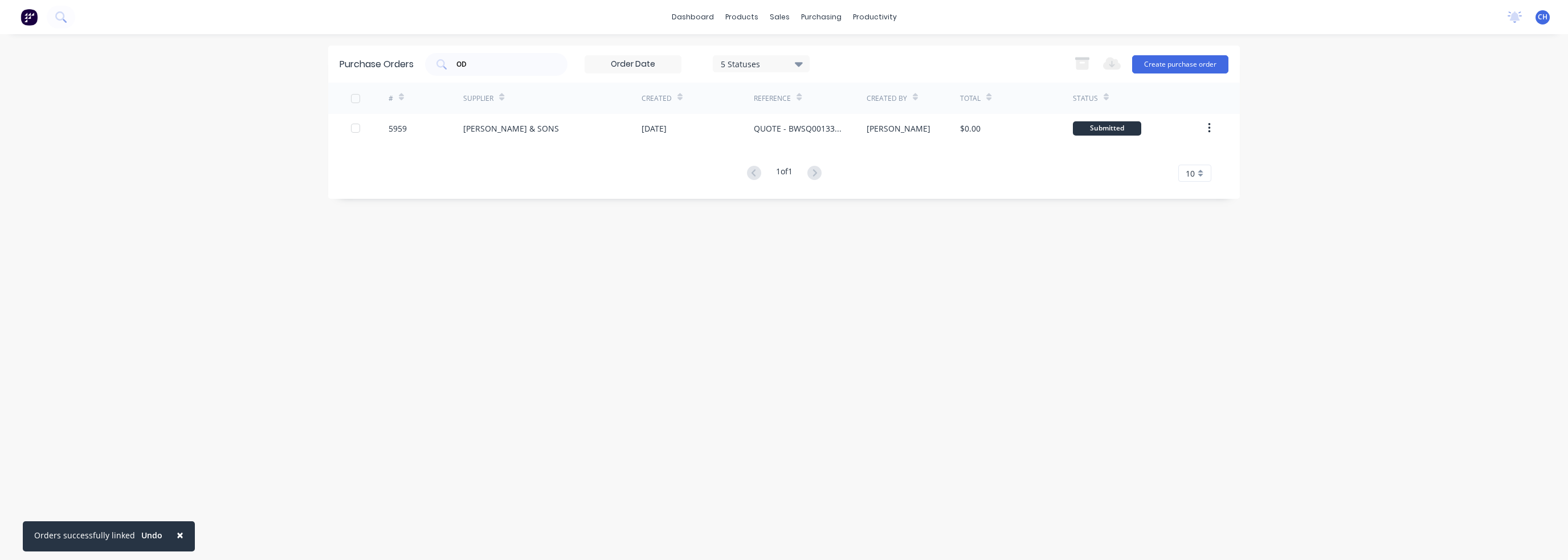
click at [758, 65] on div "5 Statuses" at bounding box center [761, 64] width 82 height 12
click at [839, 94] on div at bounding box center [838, 93] width 23 height 23
click at [526, 67] on input "OD" at bounding box center [502, 64] width 94 height 12
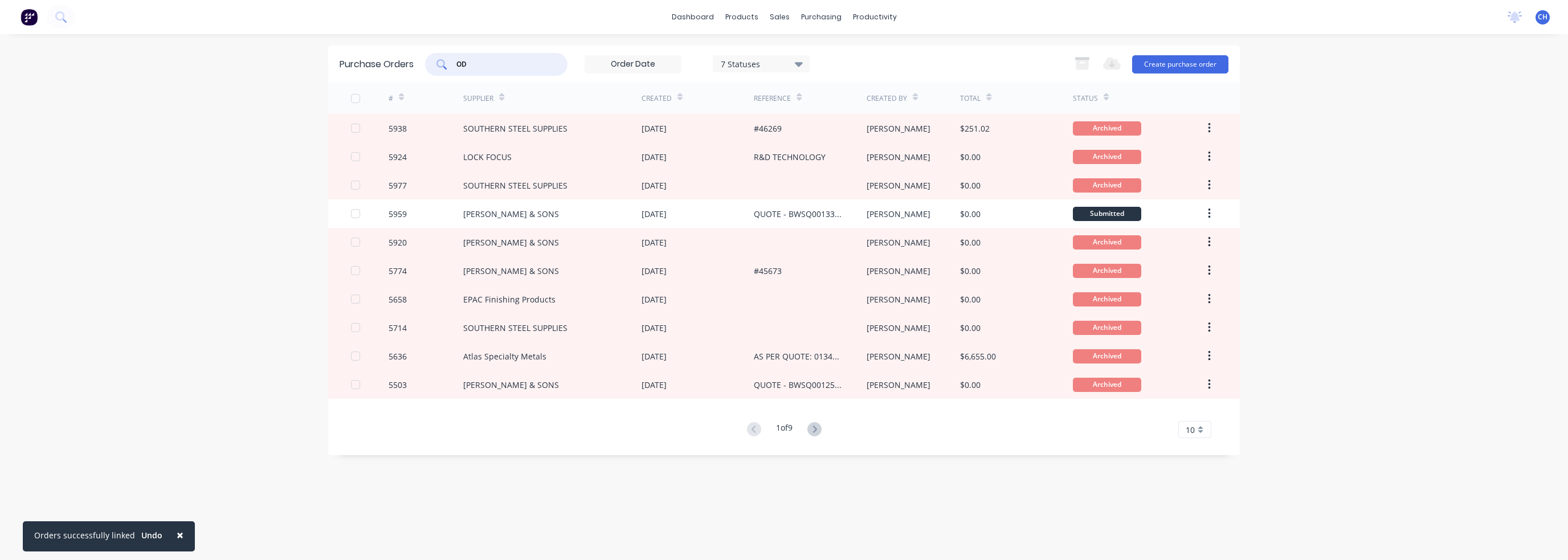
drag, startPoint x: 515, startPoint y: 68, endPoint x: 419, endPoint y: 63, distance: 96.1
click at [419, 63] on div "Purchase Orders OD 7 Statuses 7 Statuses Export to Excel (XLSX) Create purchase…" at bounding box center [784, 64] width 912 height 37
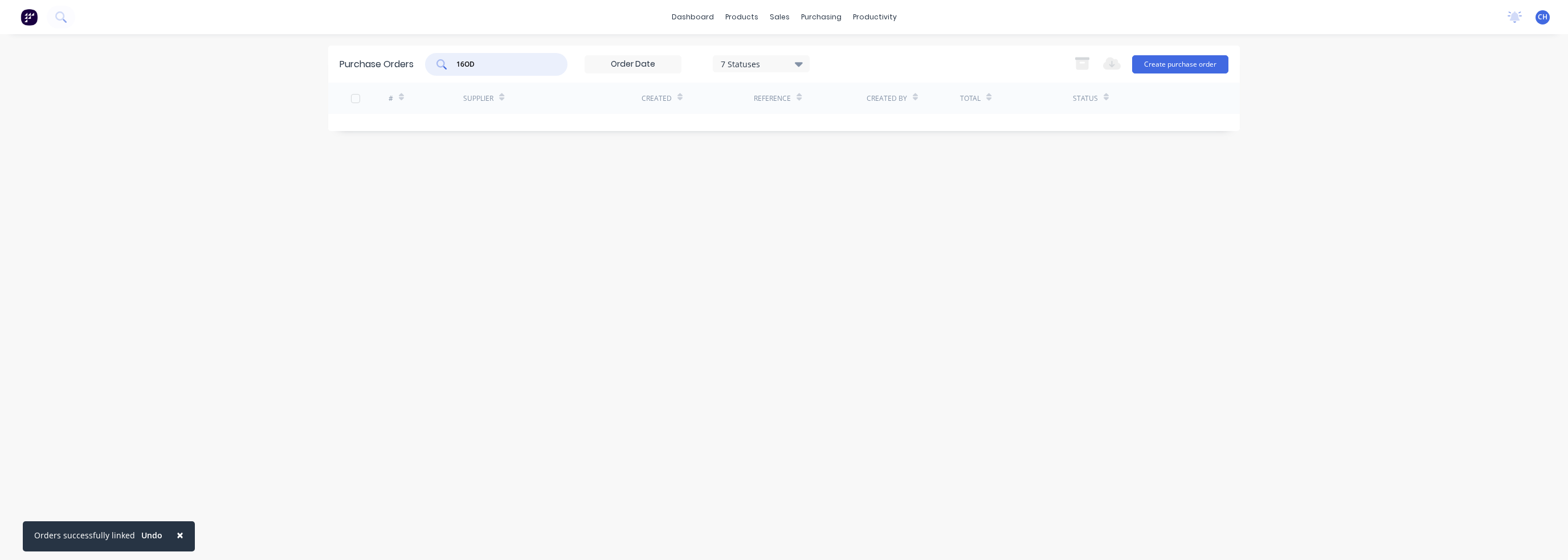
drag, startPoint x: 449, startPoint y: 60, endPoint x: 421, endPoint y: 60, distance: 28.0
click at [421, 60] on div "Purchase Orders 16OD 7 Statuses 7 Statuses Export to Excel (XLSX) Create purcha…" at bounding box center [784, 64] width 912 height 37
type input "PIPE"
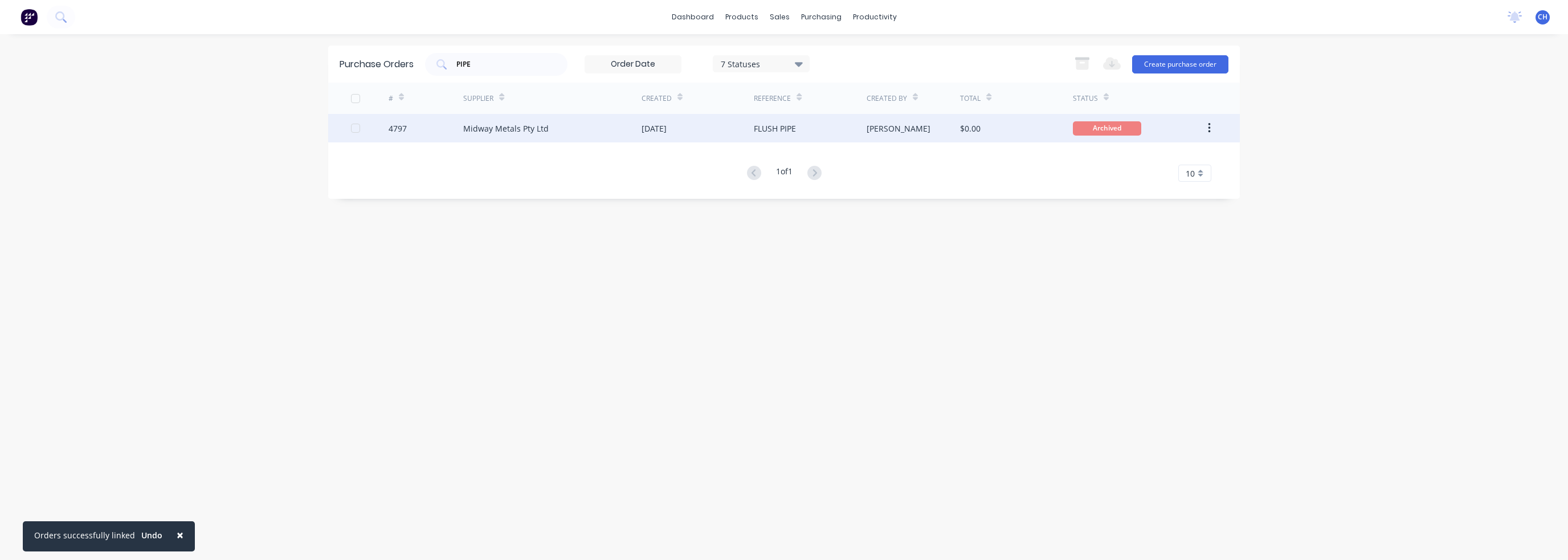
click at [538, 130] on div "Midway Metals Pty Ltd" at bounding box center [506, 128] width 85 height 12
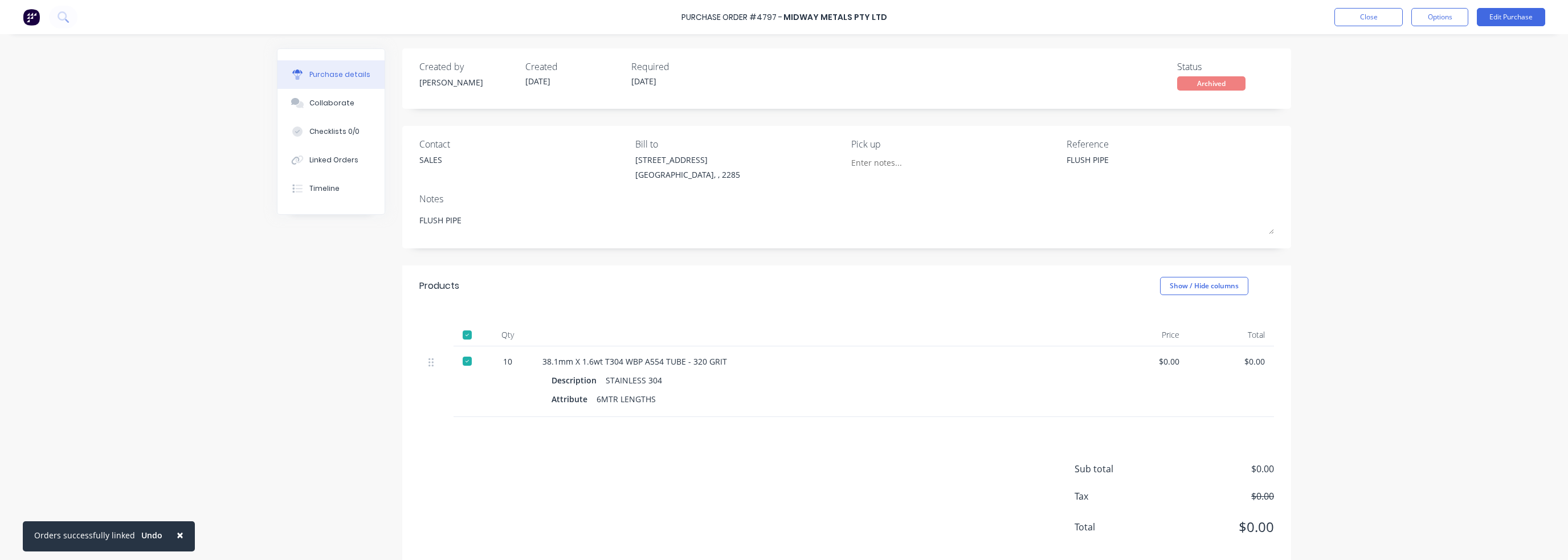
type textarea "x"
click at [784, 361] on div "38.1mm X 1.6wt T304 WBP A554 TUBE - 320 GRIT" at bounding box center [818, 362] width 551 height 12
click at [783, 384] on div "Description STAINLESS 304" at bounding box center [818, 380] width 533 height 16
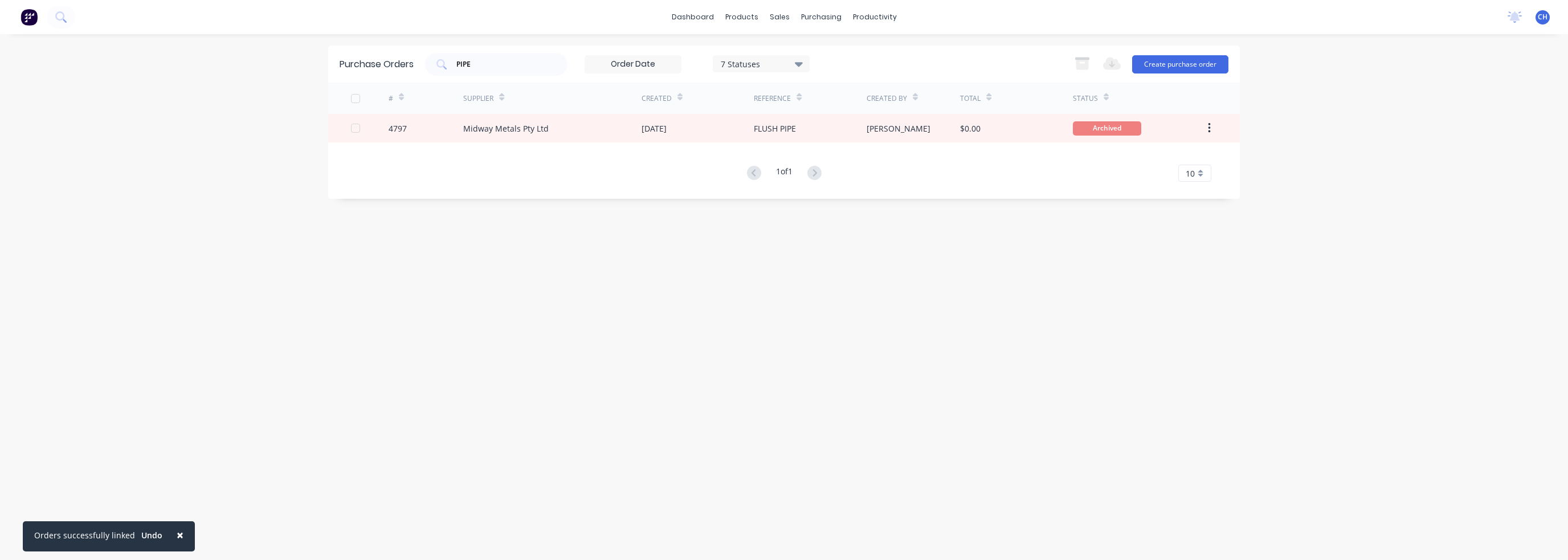
drag, startPoint x: 494, startPoint y: 64, endPoint x: 337, endPoint y: 60, distance: 157.1
click at [337, 60] on div "Purchase Orders PIPE 7 Statuses 7 Statuses Export to Excel (XLSX) Create purcha…" at bounding box center [784, 64] width 912 height 37
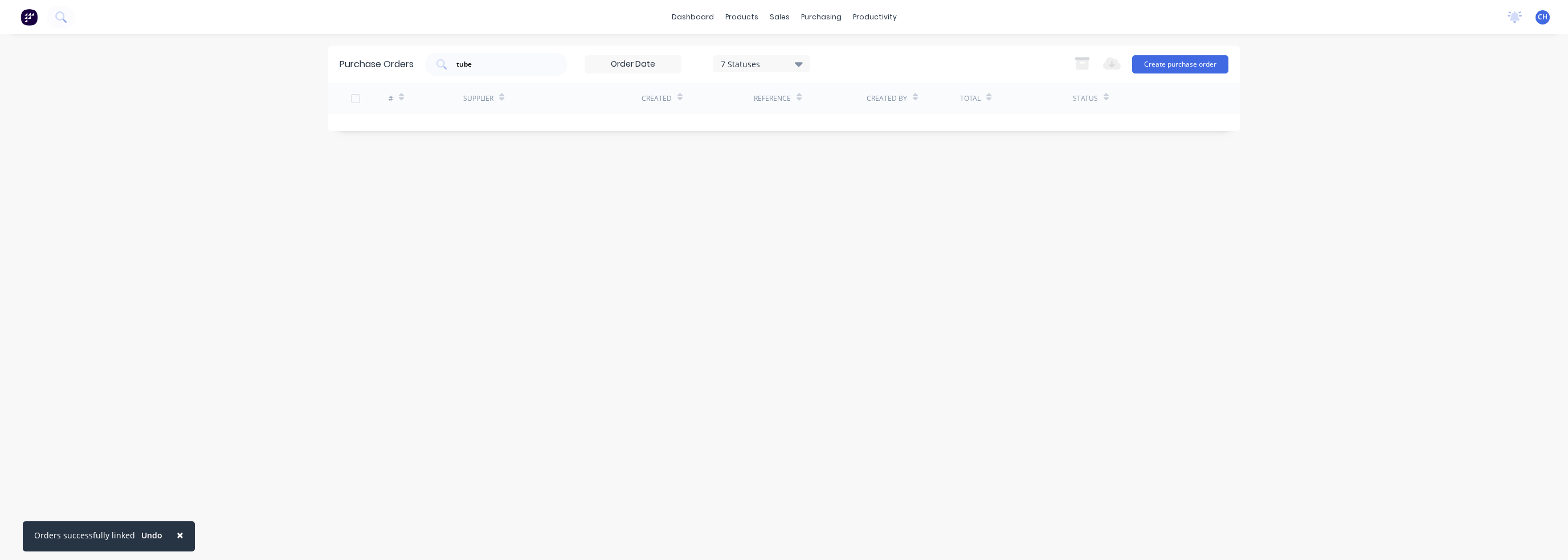
click at [626, 68] on input at bounding box center [632, 65] width 96 height 17
click at [812, 19] on div "purchasing" at bounding box center [821, 17] width 52 height 17
click at [827, 49] on link "Purchase Orders" at bounding box center [869, 54] width 151 height 23
click at [750, 68] on div "7 Statuses" at bounding box center [761, 64] width 82 height 12
click at [525, 65] on input "tube" at bounding box center [502, 64] width 94 height 12
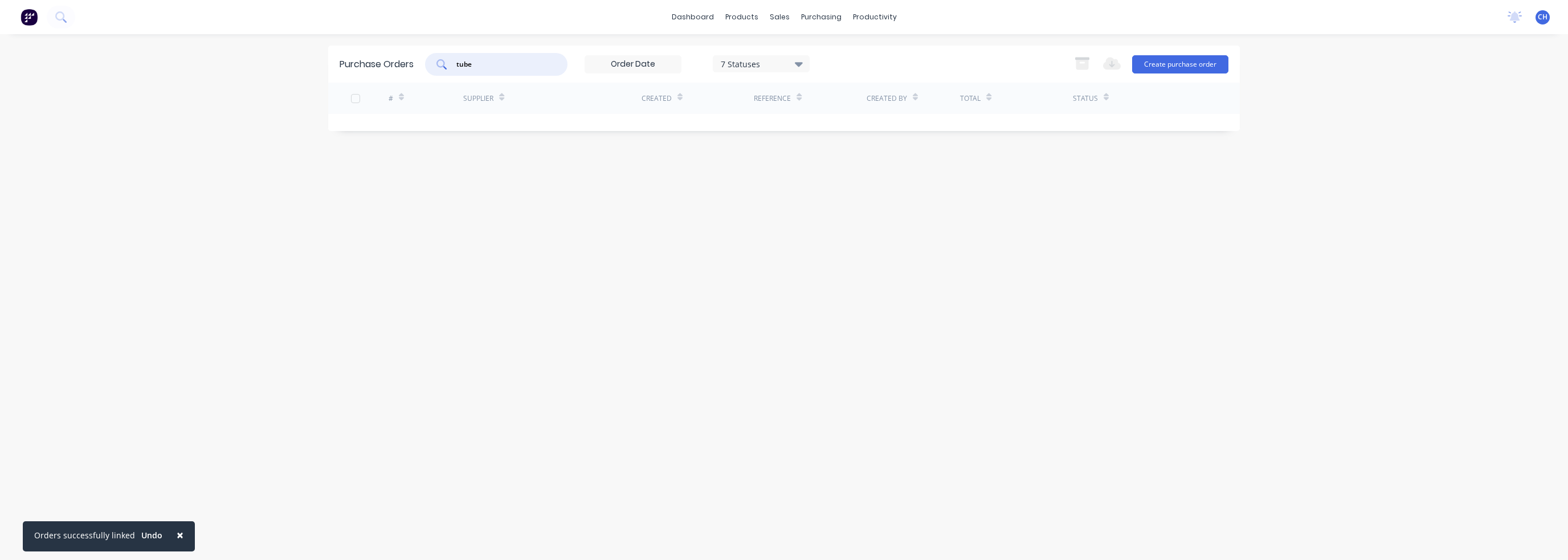
drag, startPoint x: 486, startPoint y: 63, endPoint x: 410, endPoint y: 68, distance: 76.2
click at [410, 68] on div "Purchase Orders tube 7 Statuses 7 Statuses Export to Excel (XLSX) Create purcha…" at bounding box center [784, 64] width 912 height 37
type input "p"
type input "CHS"
click at [481, 68] on input "CHS" at bounding box center [502, 64] width 94 height 12
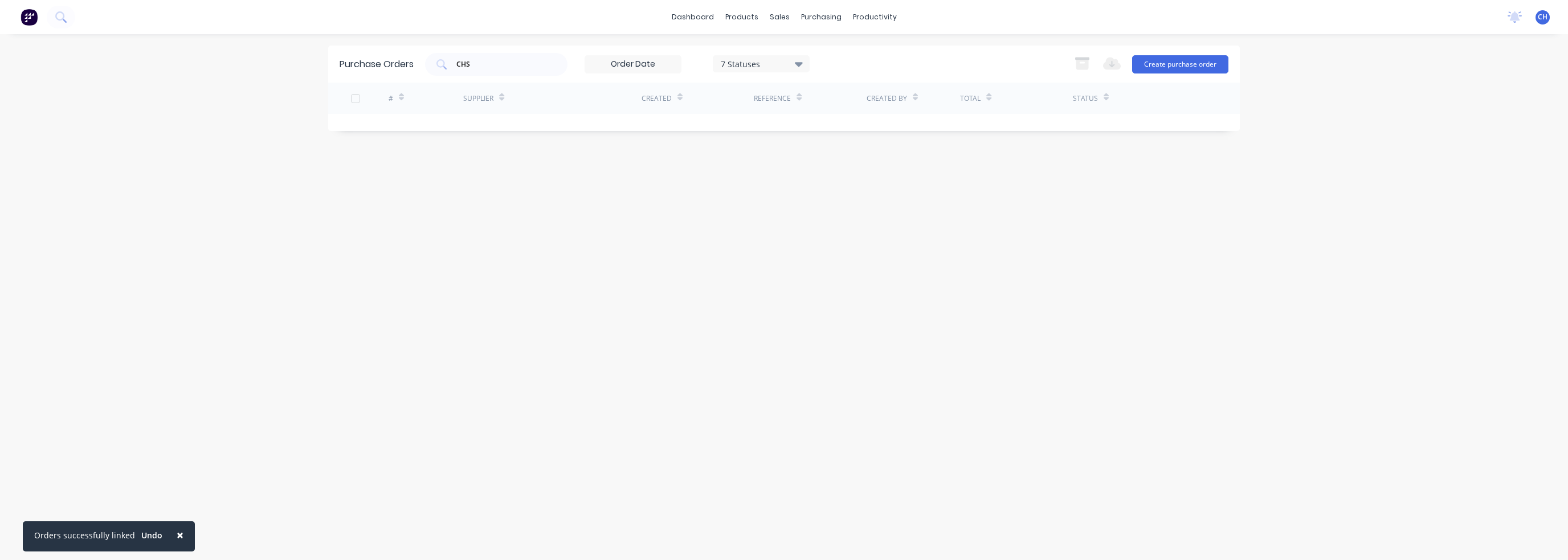
click at [447, 242] on div "Purchase Orders CHS 7 Statuses 7 Statuses Export to Excel (XLSX) Create purchas…" at bounding box center [784, 297] width 912 height 503
click at [149, 540] on button "Undo" at bounding box center [152, 536] width 33 height 17
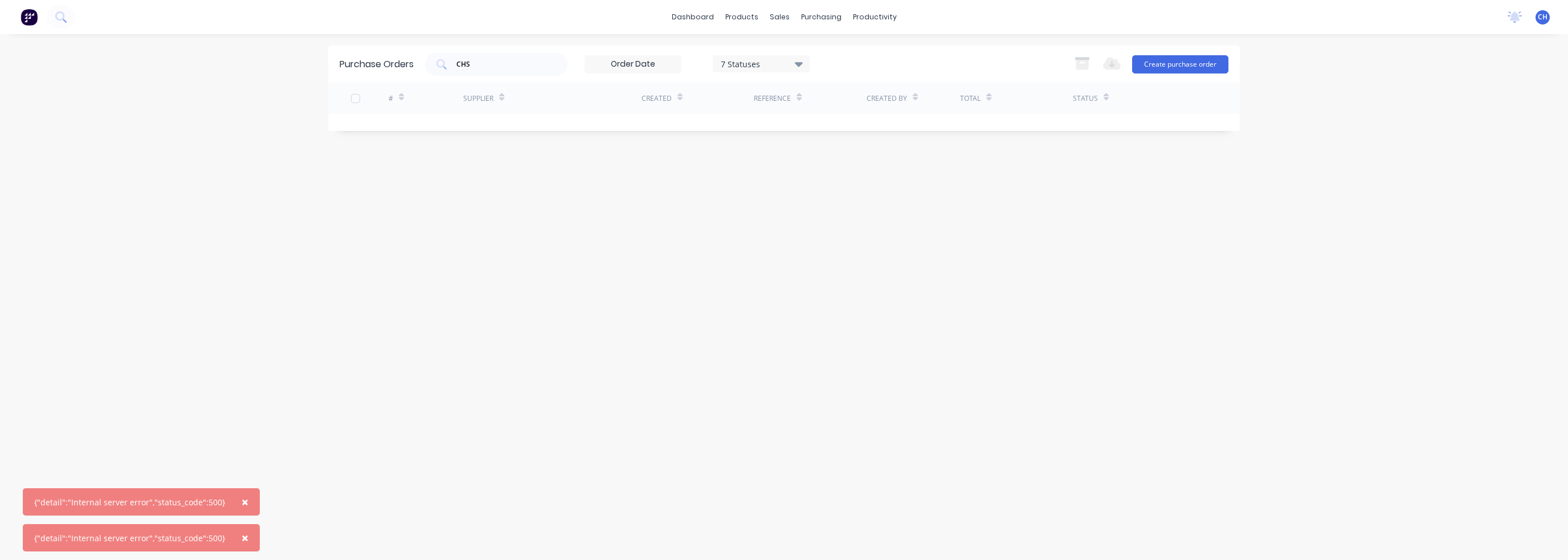
click at [242, 508] on span "×" at bounding box center [245, 502] width 7 height 16
drag, startPoint x: 727, startPoint y: 376, endPoint x: 831, endPoint y: 358, distance: 105.5
click at [830, 358] on div "Purchase Orders CHS 7 Statuses 7 Statuses Export to Excel (XLSX) Create purchas…" at bounding box center [784, 297] width 912 height 503
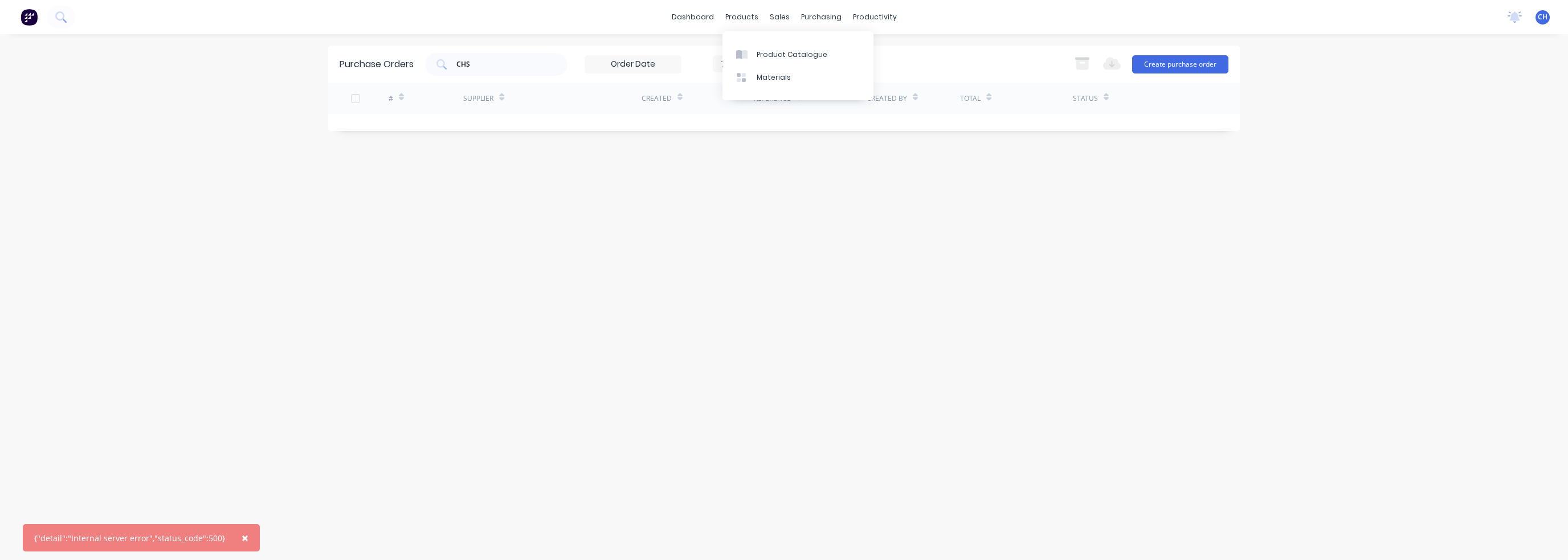
click at [1108, 284] on div "Purchase Orders CHS 7 Statuses 7 Statuses Export to Excel (XLSX) Create purchas…" at bounding box center [784, 297] width 912 height 503
